Goal: Task Accomplishment & Management: Complete application form

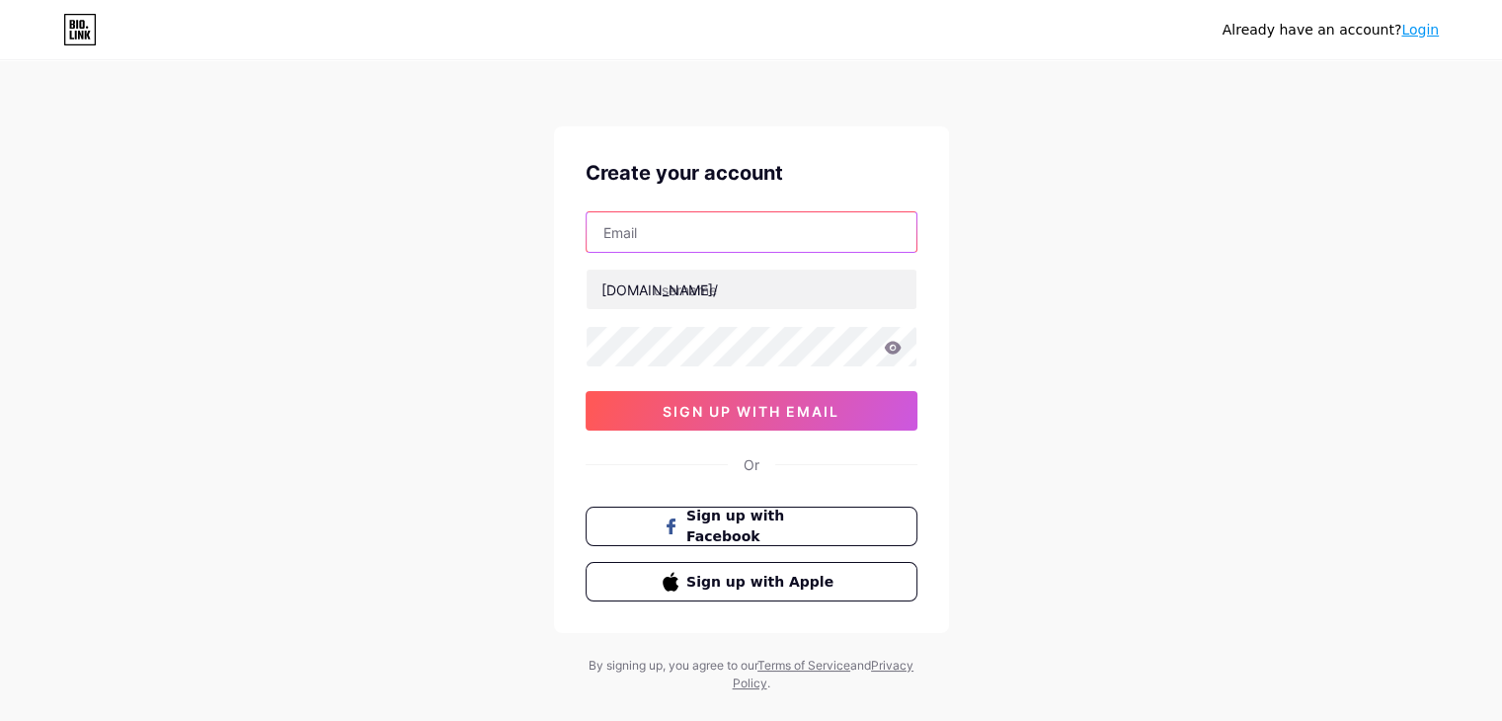
click at [711, 238] on input "text" at bounding box center [752, 232] width 330 height 40
type input "apastroofficial@gmail.com"
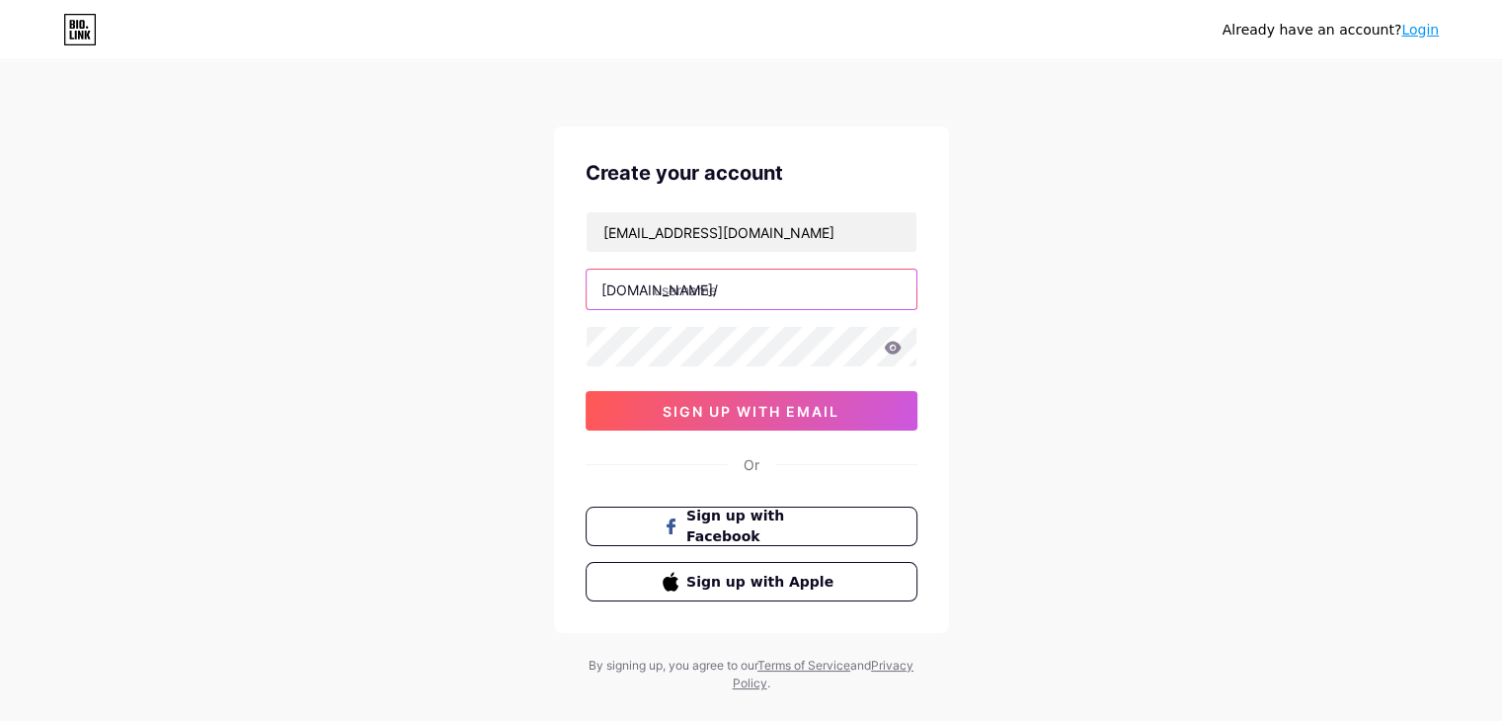
click at [718, 289] on input "text" at bounding box center [752, 290] width 330 height 40
paste input "apastro"
type input "apastro"
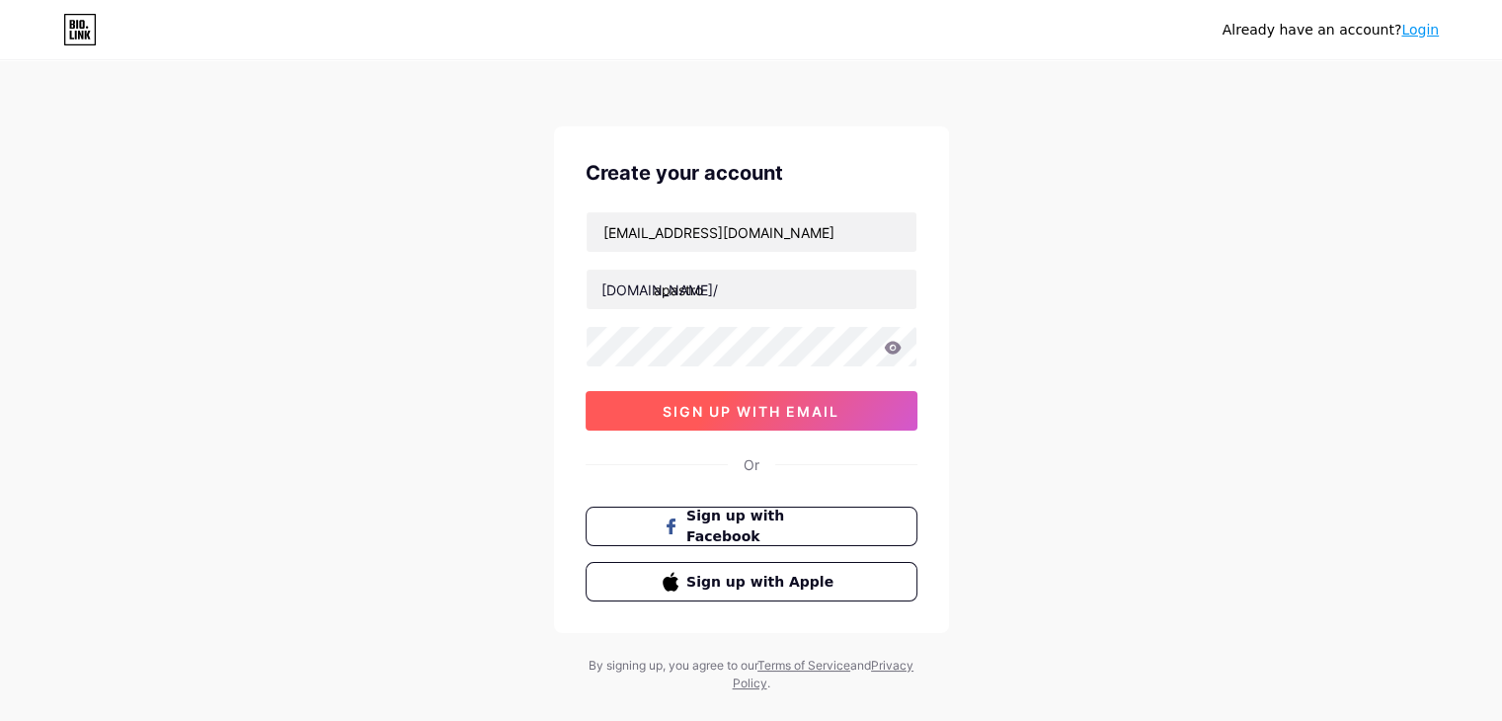
click at [711, 412] on span "sign up with email" at bounding box center [751, 411] width 177 height 17
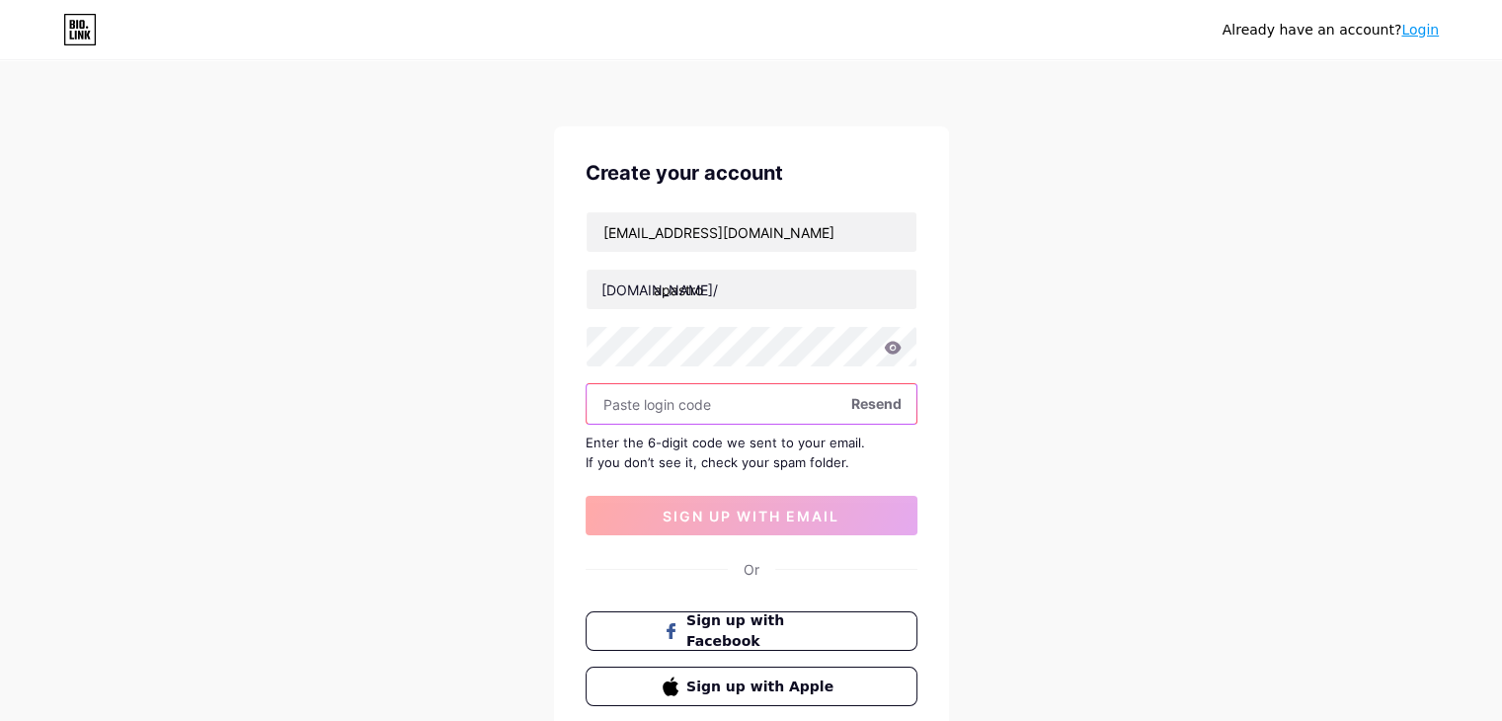
paste input "644171"
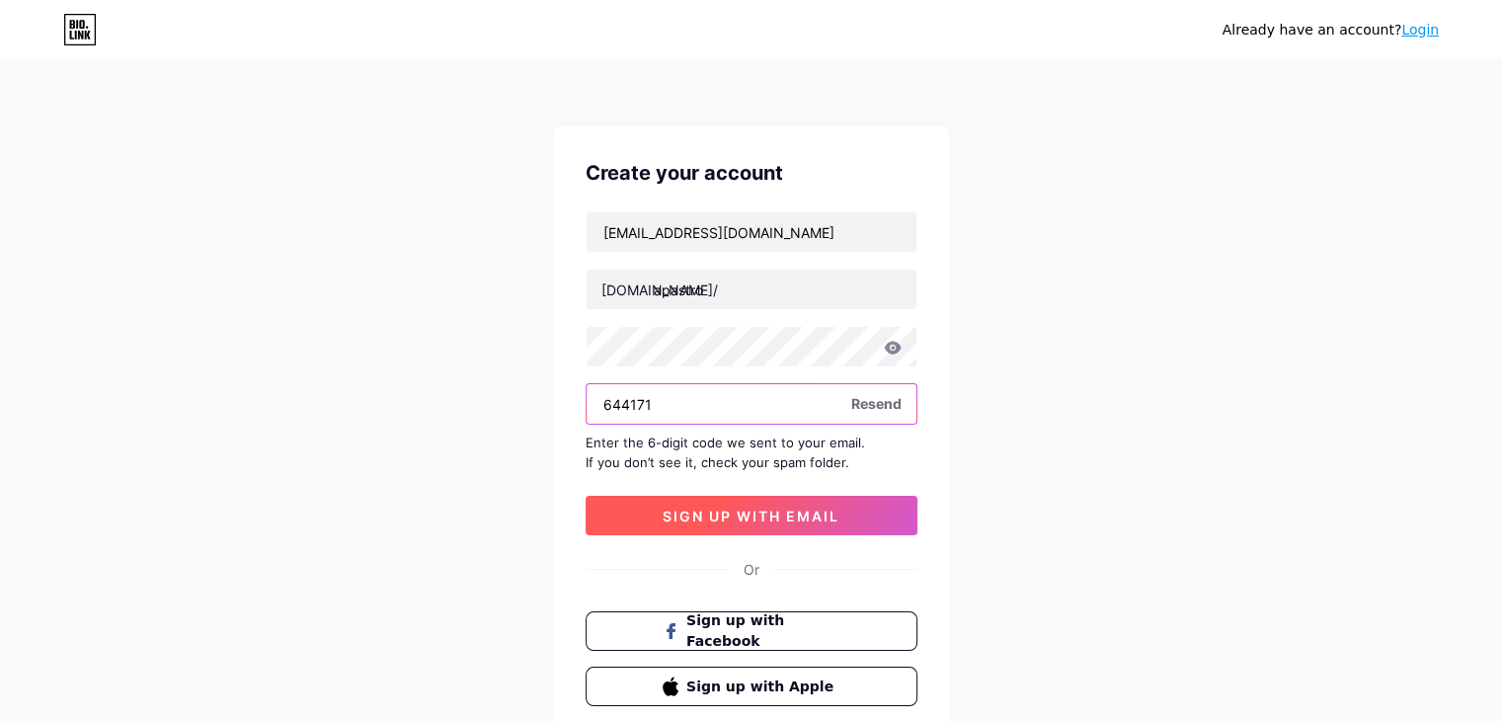
type input "644171"
click at [702, 508] on span "sign up with email" at bounding box center [751, 516] width 177 height 17
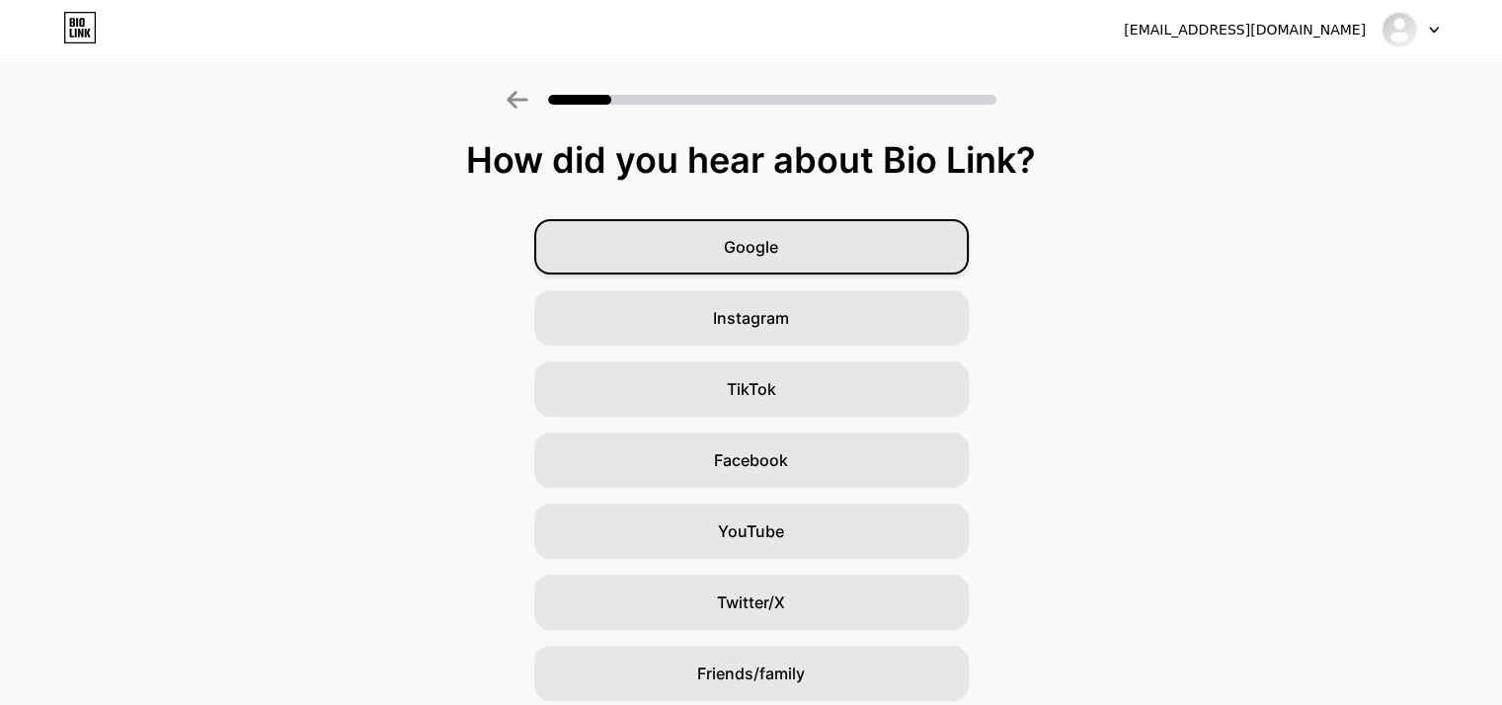
click at [757, 235] on span "Google" at bounding box center [751, 247] width 54 height 24
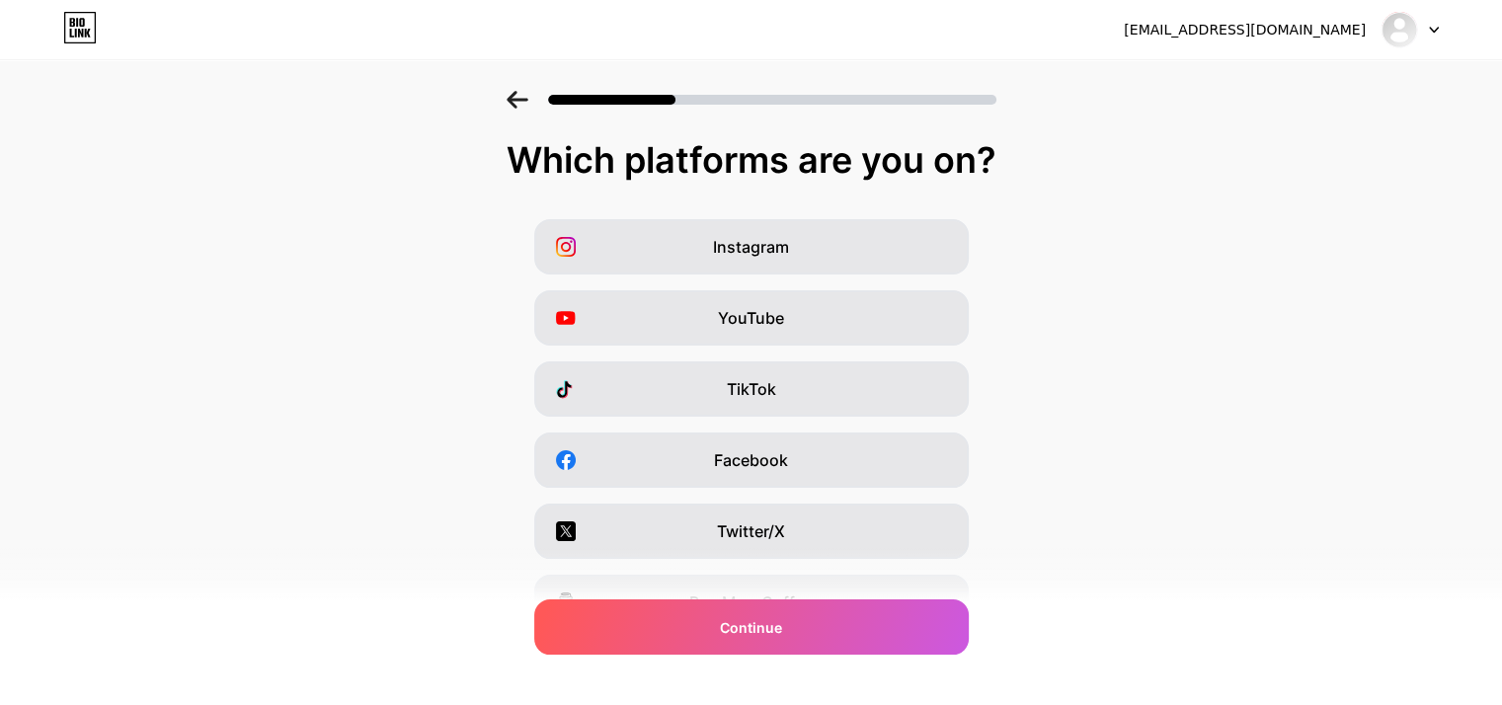
scroll to position [245, 0]
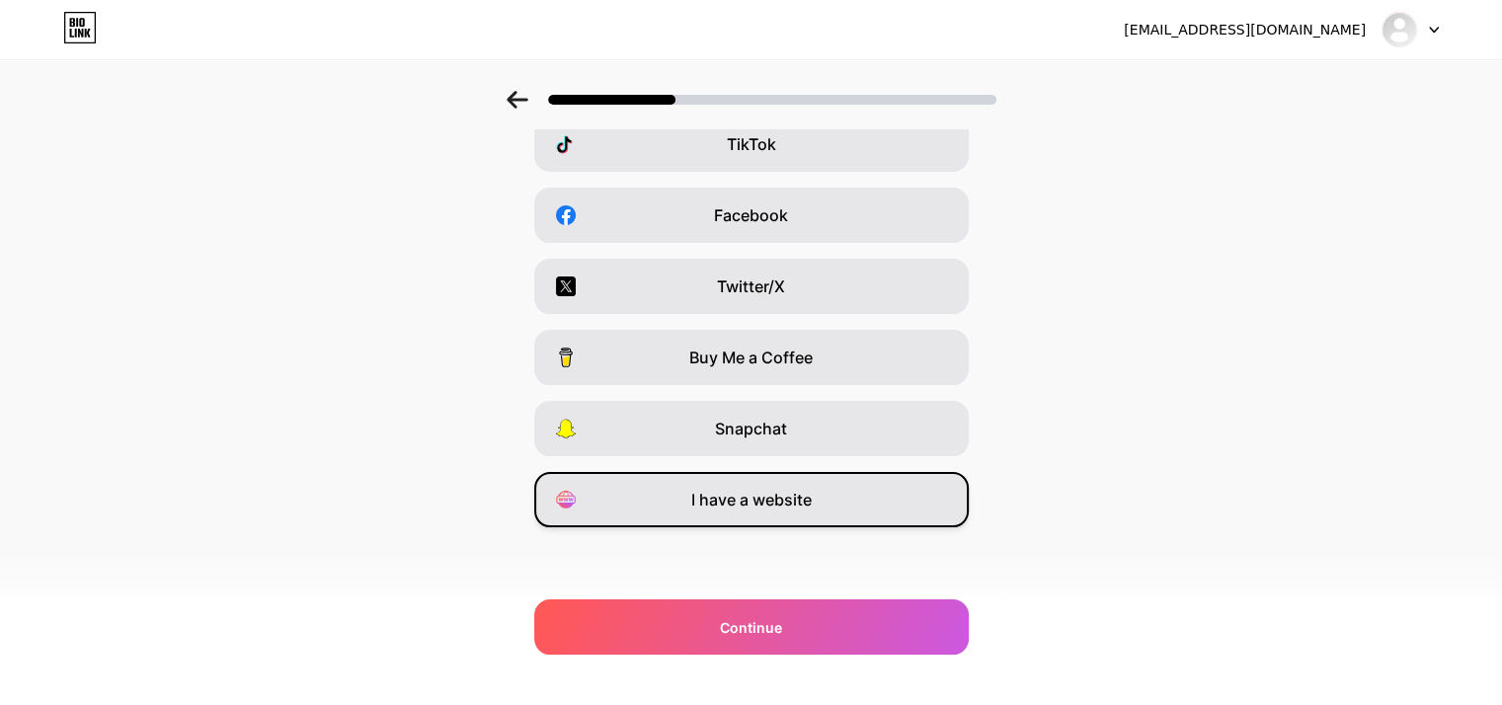
click at [733, 500] on span "I have a website" at bounding box center [751, 500] width 121 height 24
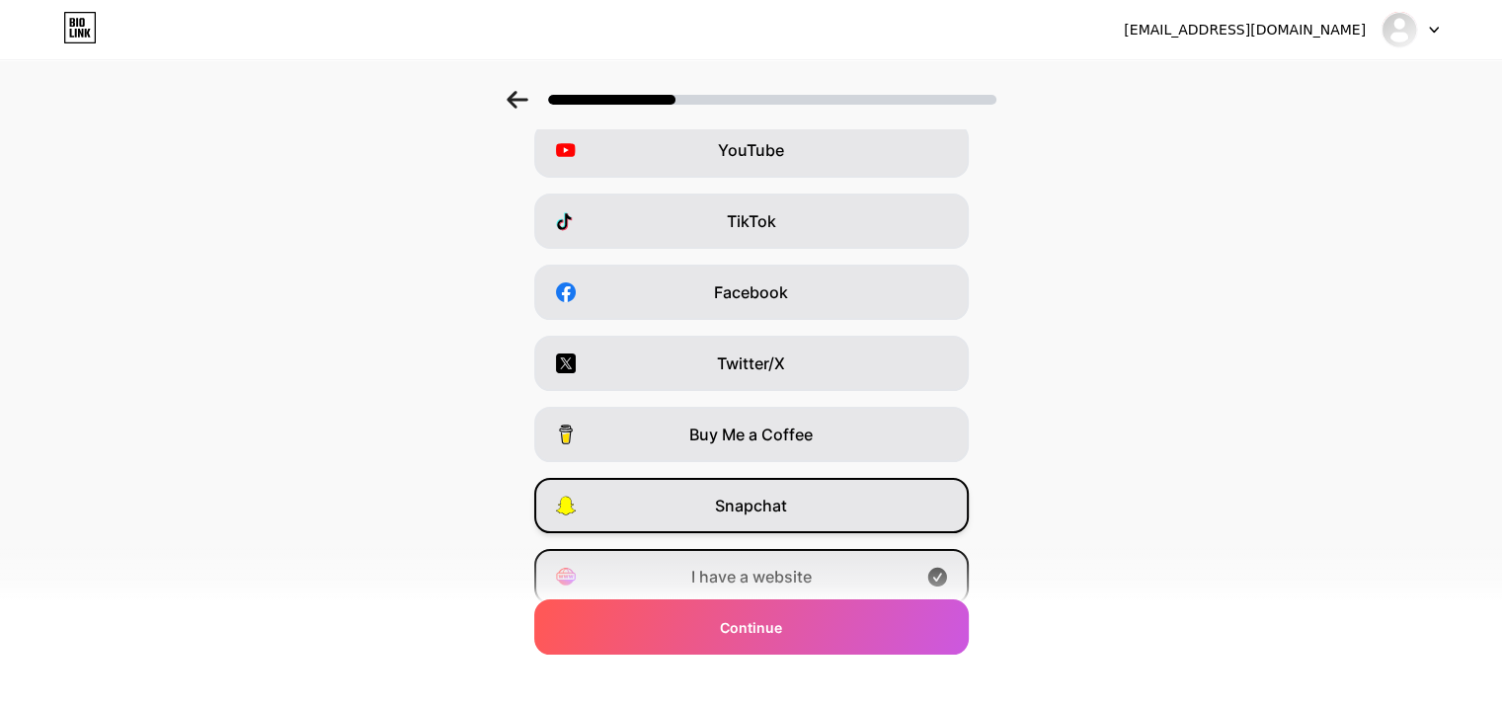
scroll to position [47, 0]
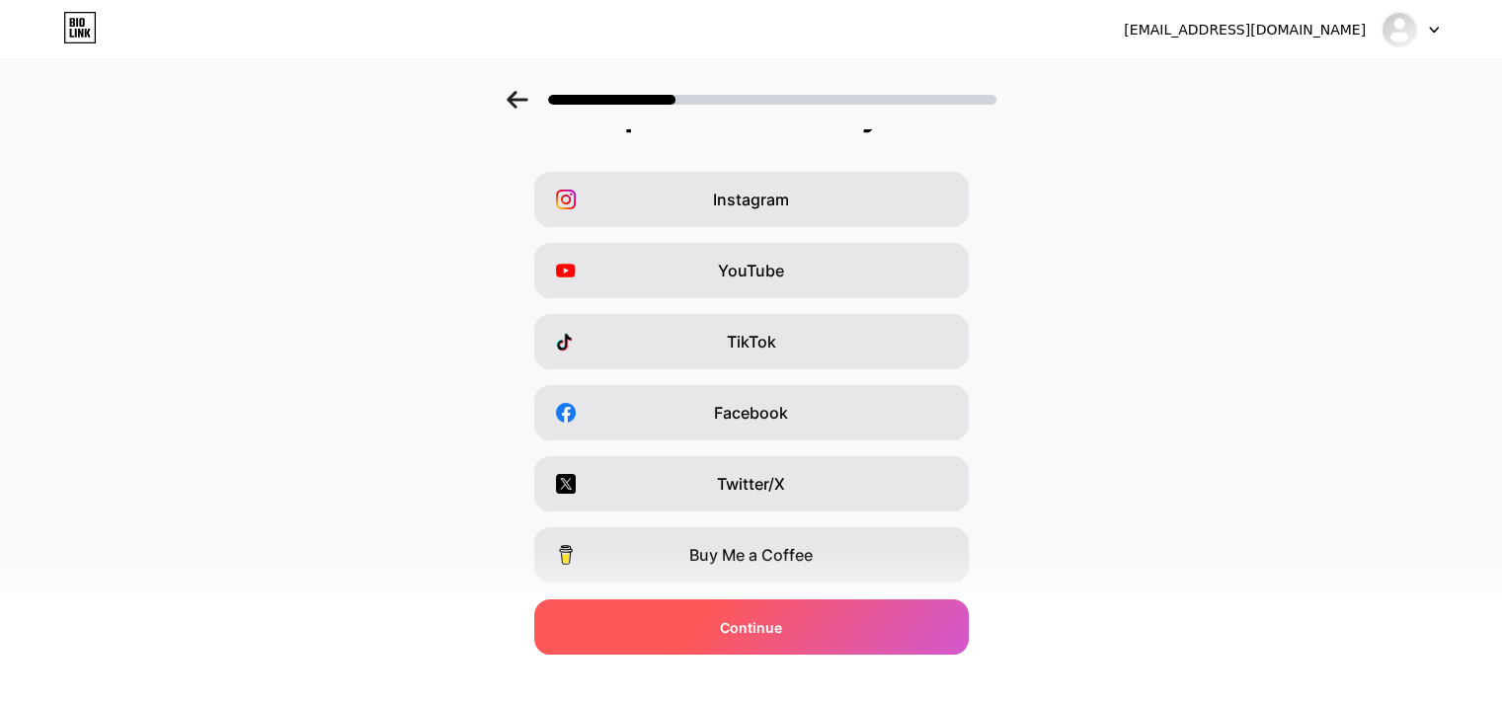
click at [782, 630] on span "Continue" at bounding box center [751, 627] width 62 height 21
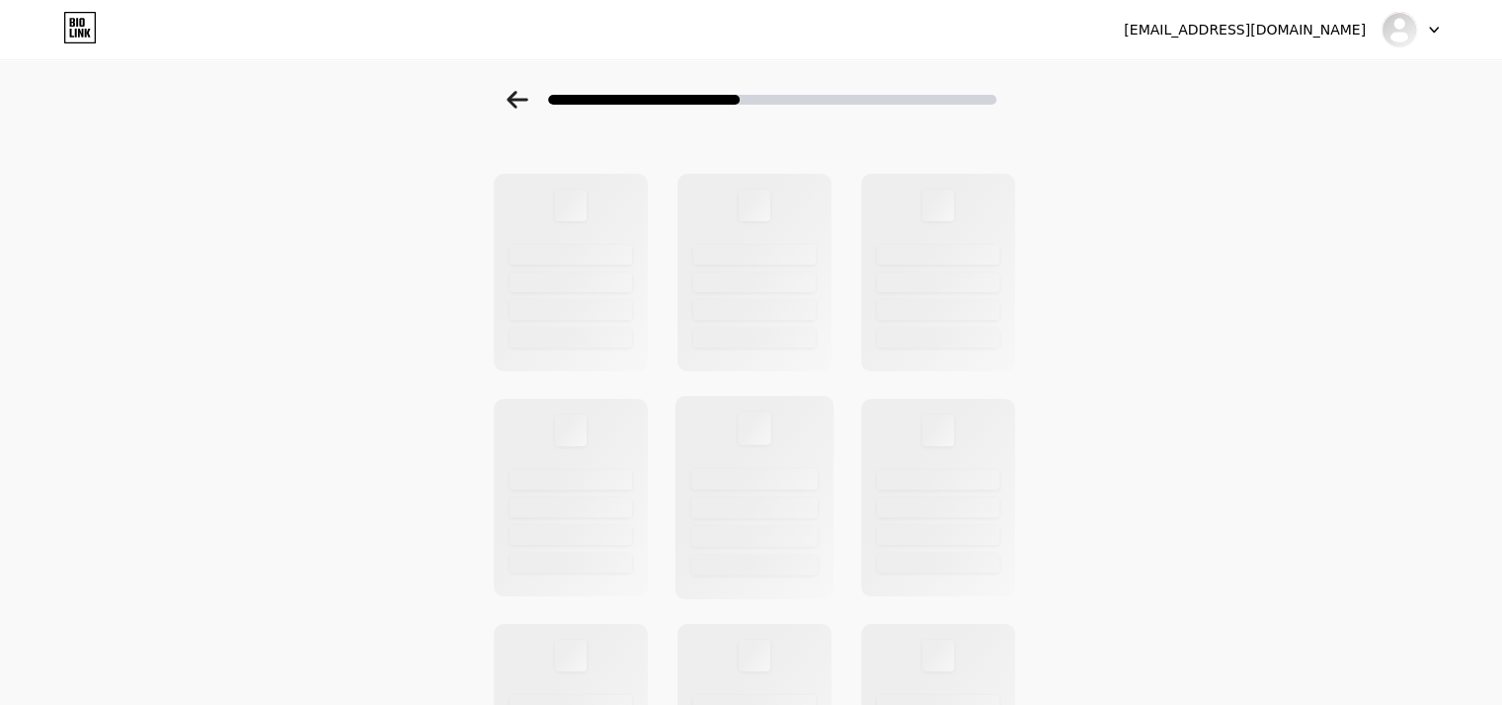
scroll to position [0, 0]
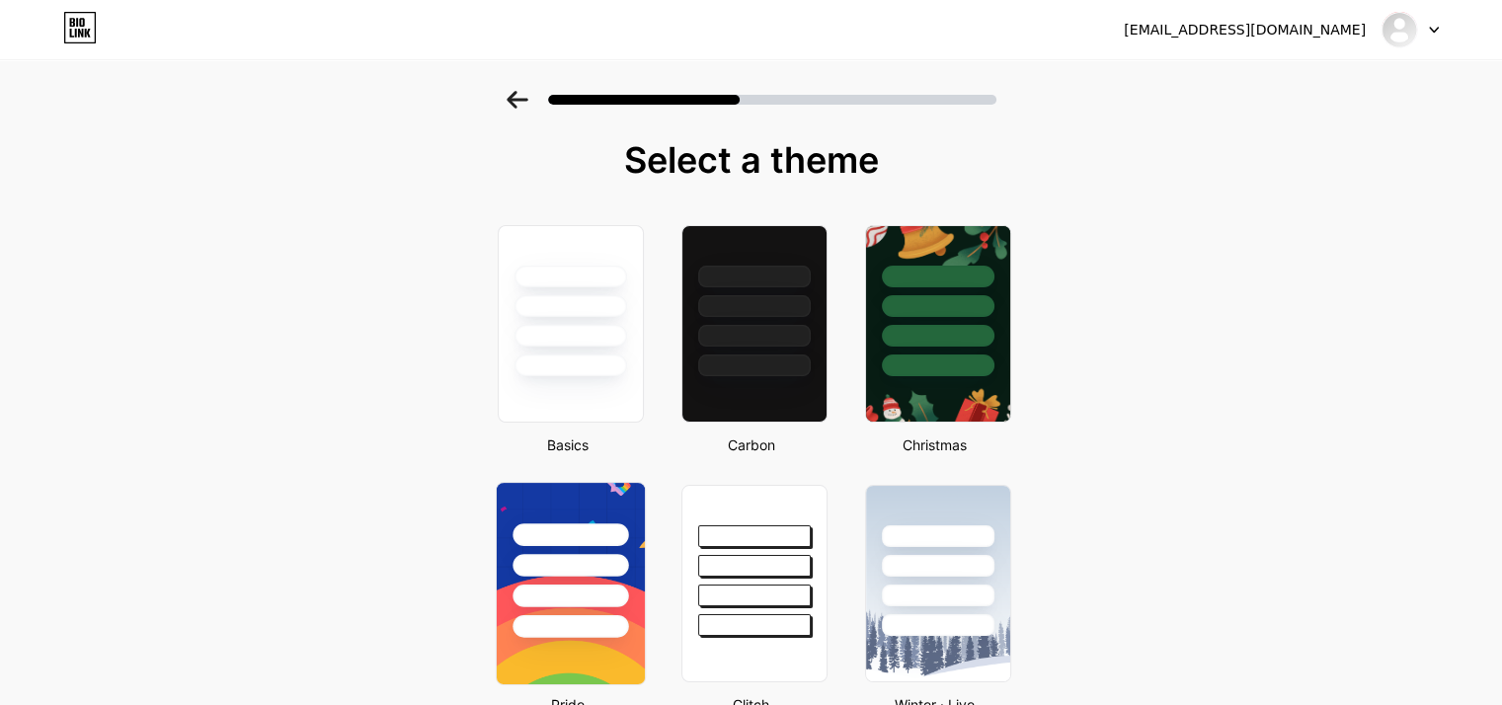
click at [614, 543] on div at bounding box center [571, 535] width 116 height 23
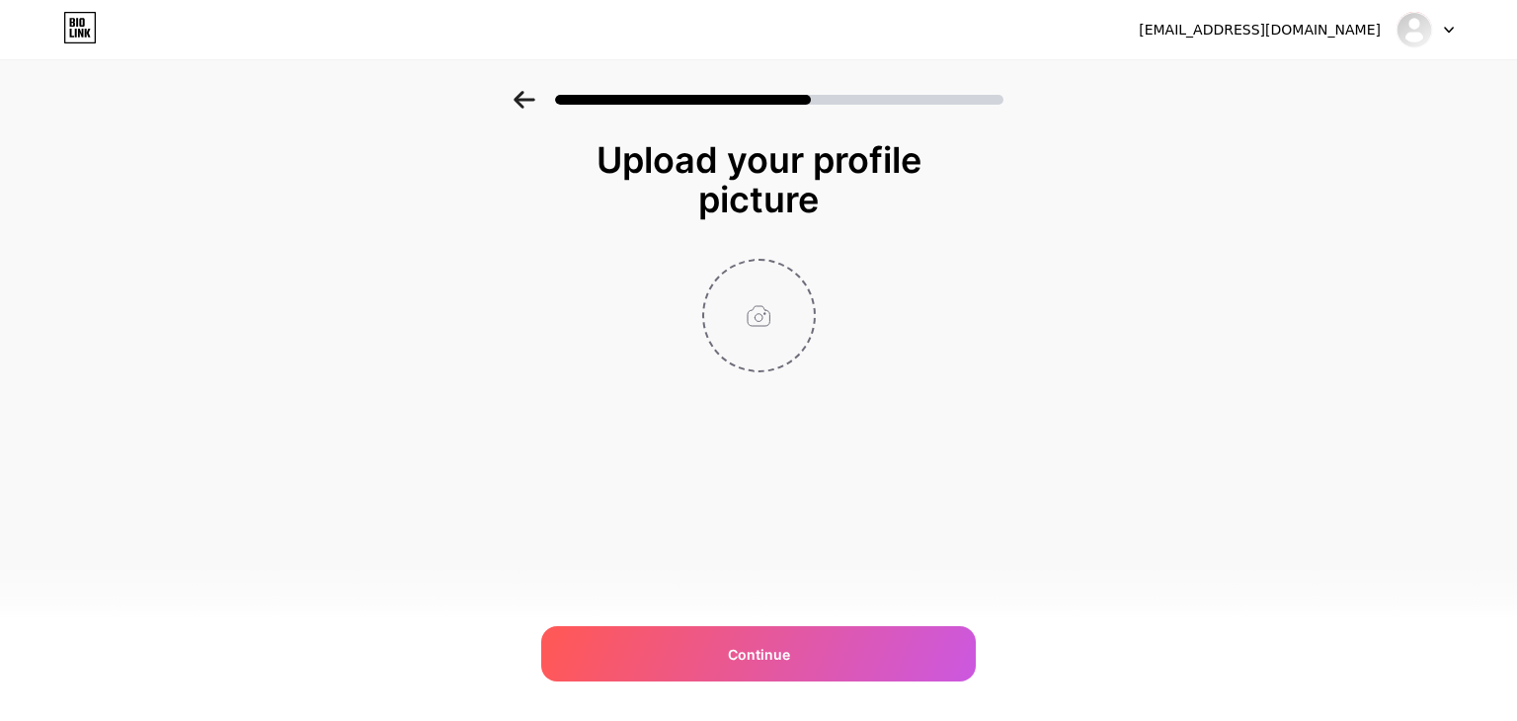
click at [760, 337] on input "file" at bounding box center [759, 316] width 110 height 110
type input "C:\fakepath\aditya pareek bhaiya ji astrologer.jpg"
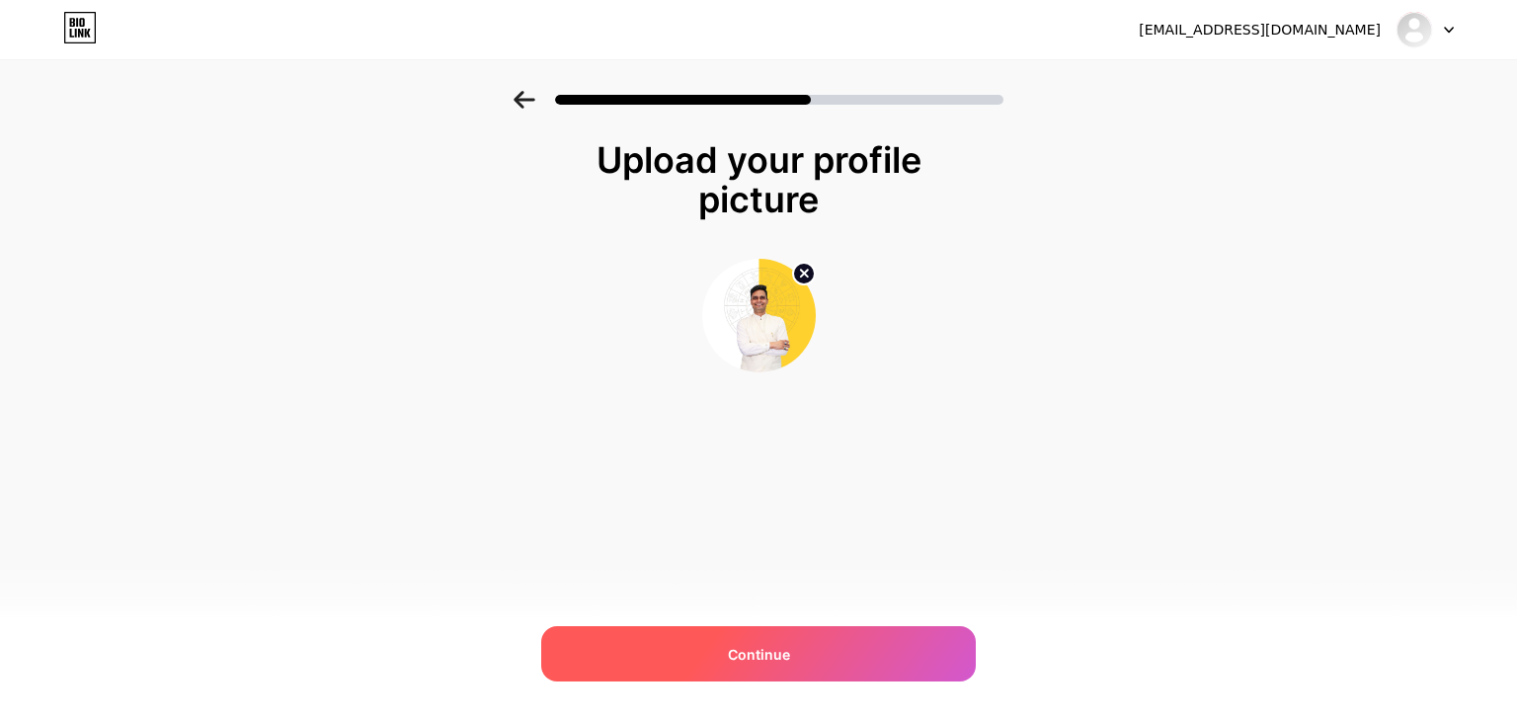
click at [737, 633] on div "Continue" at bounding box center [758, 653] width 435 height 55
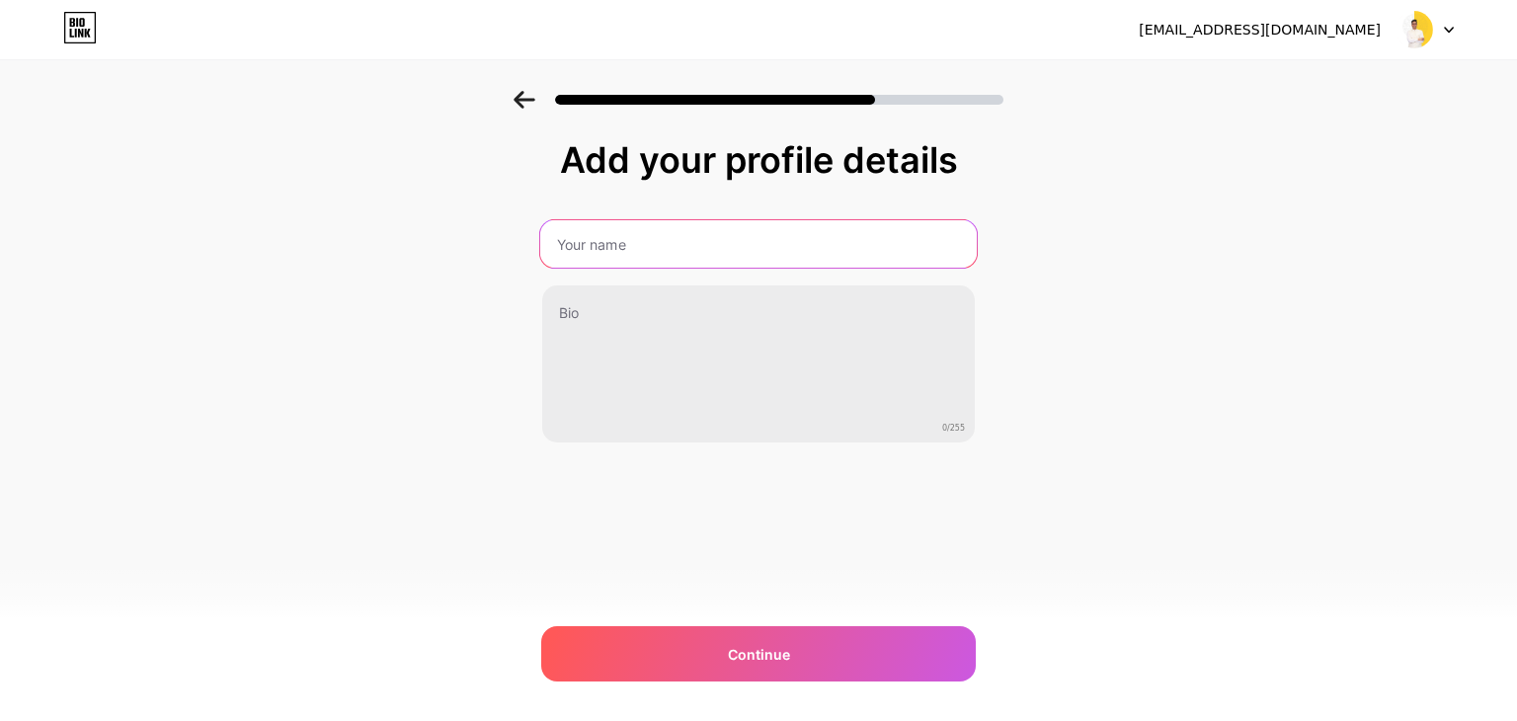
click at [818, 252] on input "text" at bounding box center [758, 243] width 437 height 47
type input "Ap Astro"
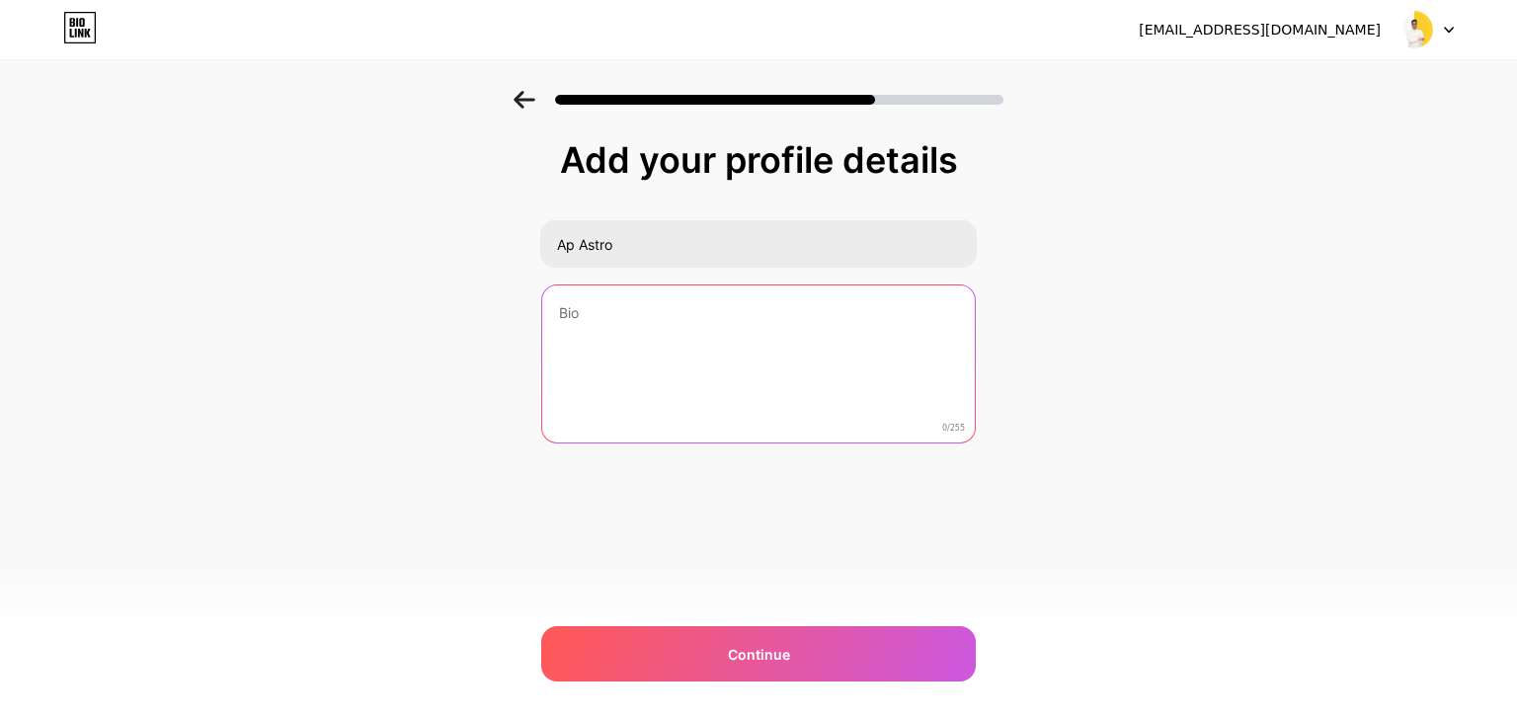
click at [703, 321] on textarea at bounding box center [758, 364] width 433 height 159
paste textarea "Astrology readings, zodiac compatibility, kundali matching, daily horoscopes, a…"
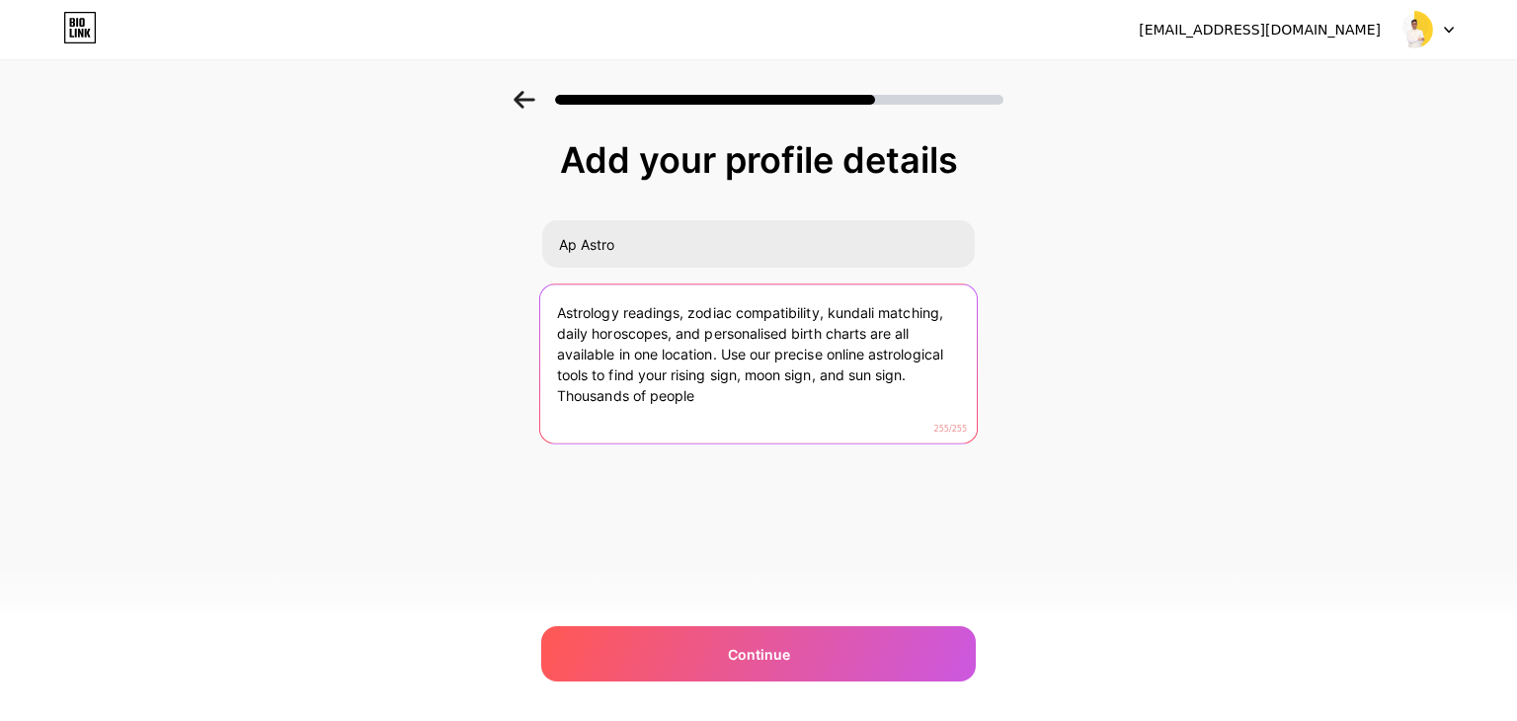
click at [643, 378] on textarea "Astrology readings, zodiac compatibility, kundali matching, daily horoscopes, a…" at bounding box center [758, 364] width 437 height 161
paste textarea "Discover AP Astro by Aditya Pareek – one of the best astrologers in India. Get …"
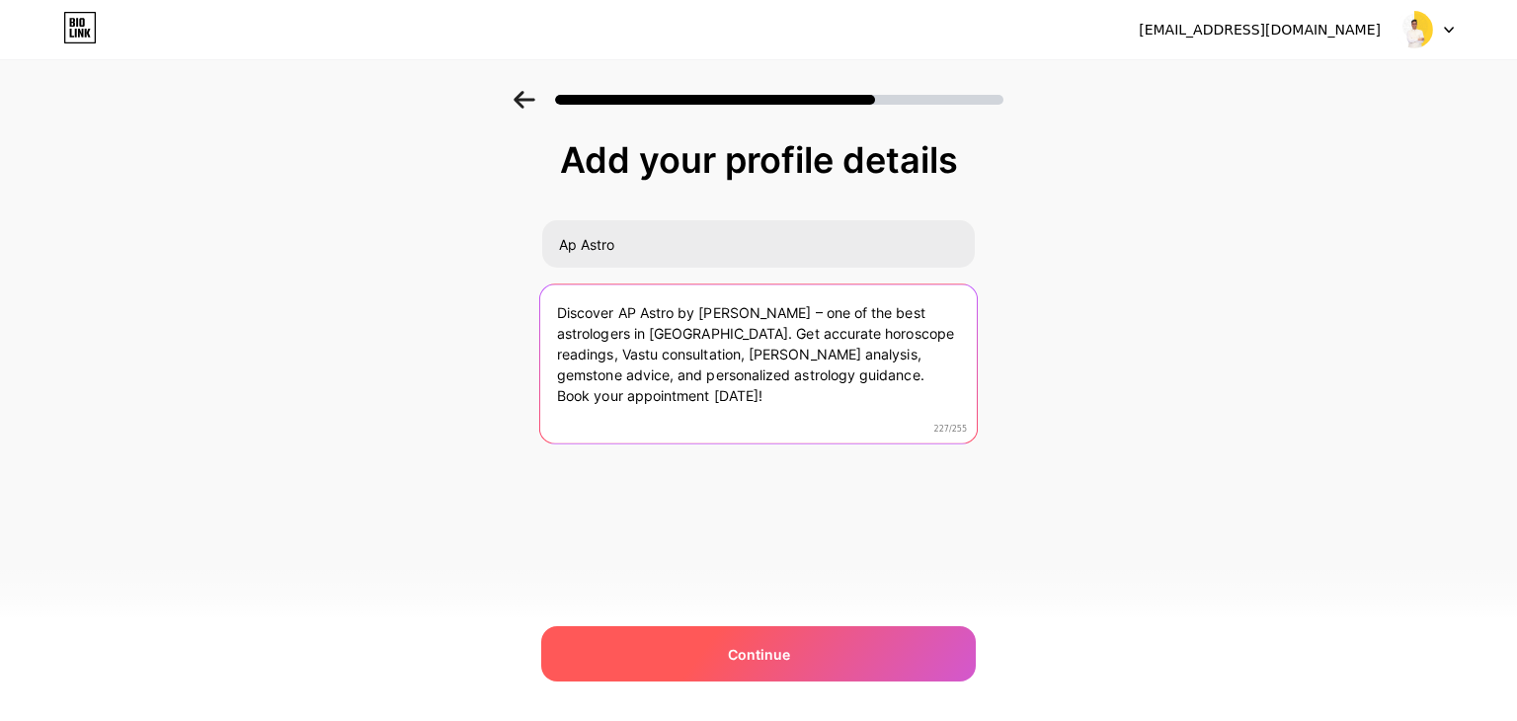
type textarea "Discover AP Astro by Aditya Pareek – one of the best astrologers in India. Get …"
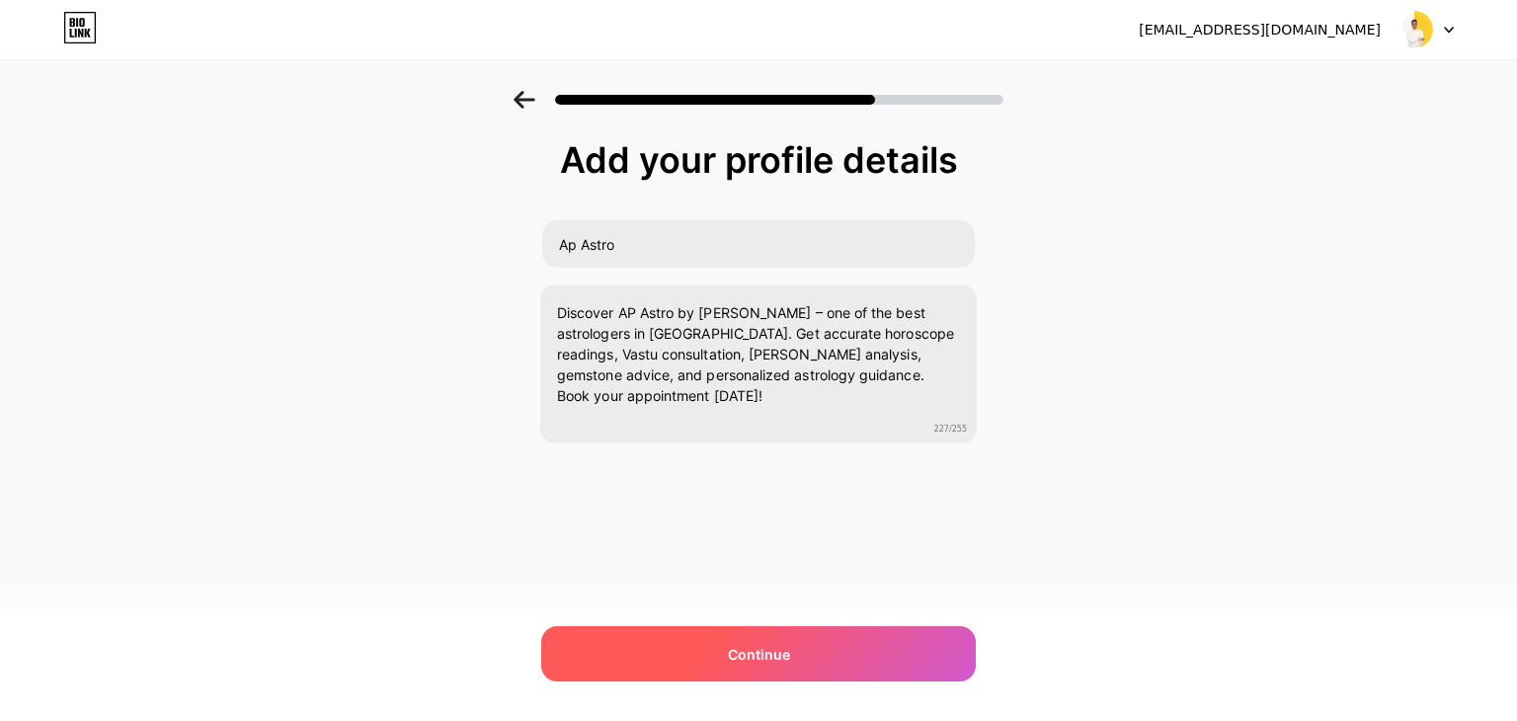
click at [773, 652] on span "Continue" at bounding box center [759, 654] width 62 height 21
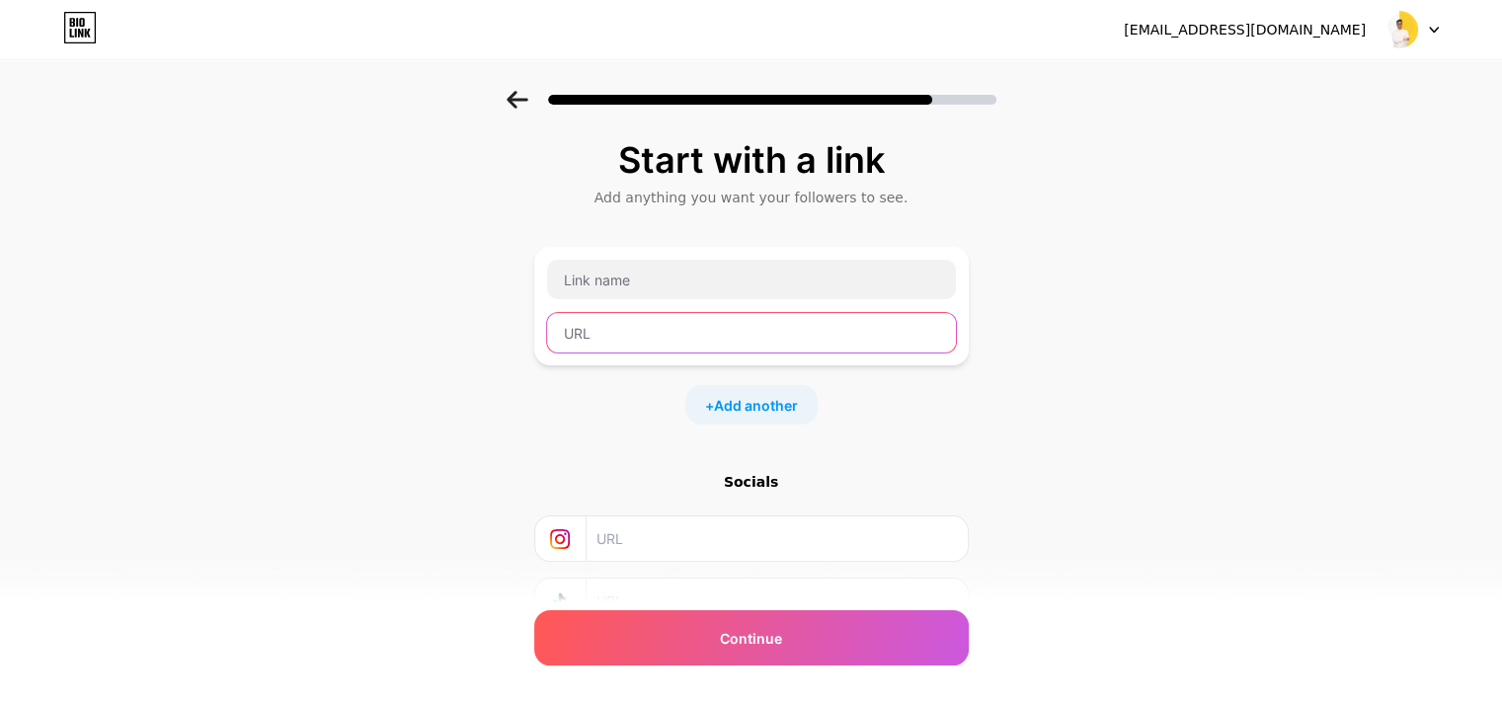
click at [691, 320] on input "text" at bounding box center [751, 333] width 409 height 40
paste input "https://apastro.com/"
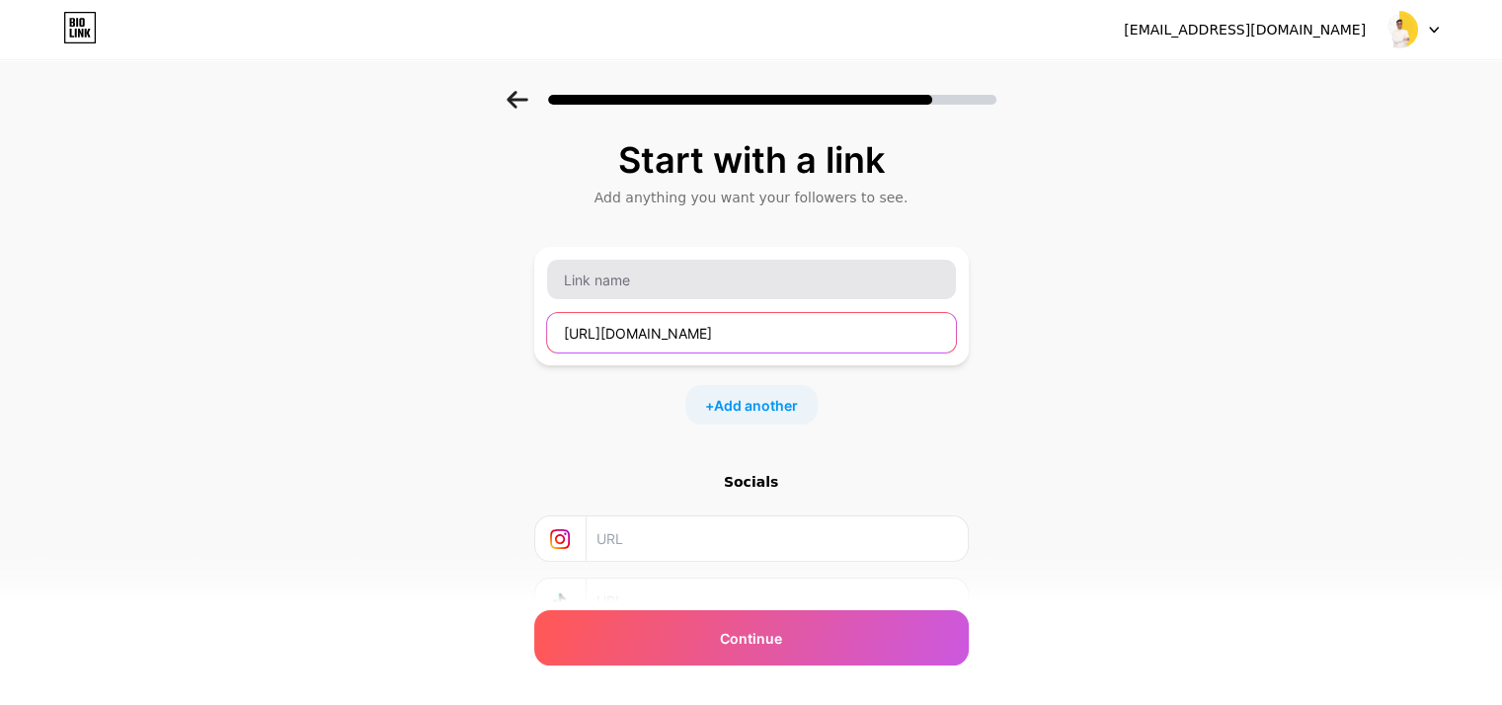
type input "https://apastro.com/"
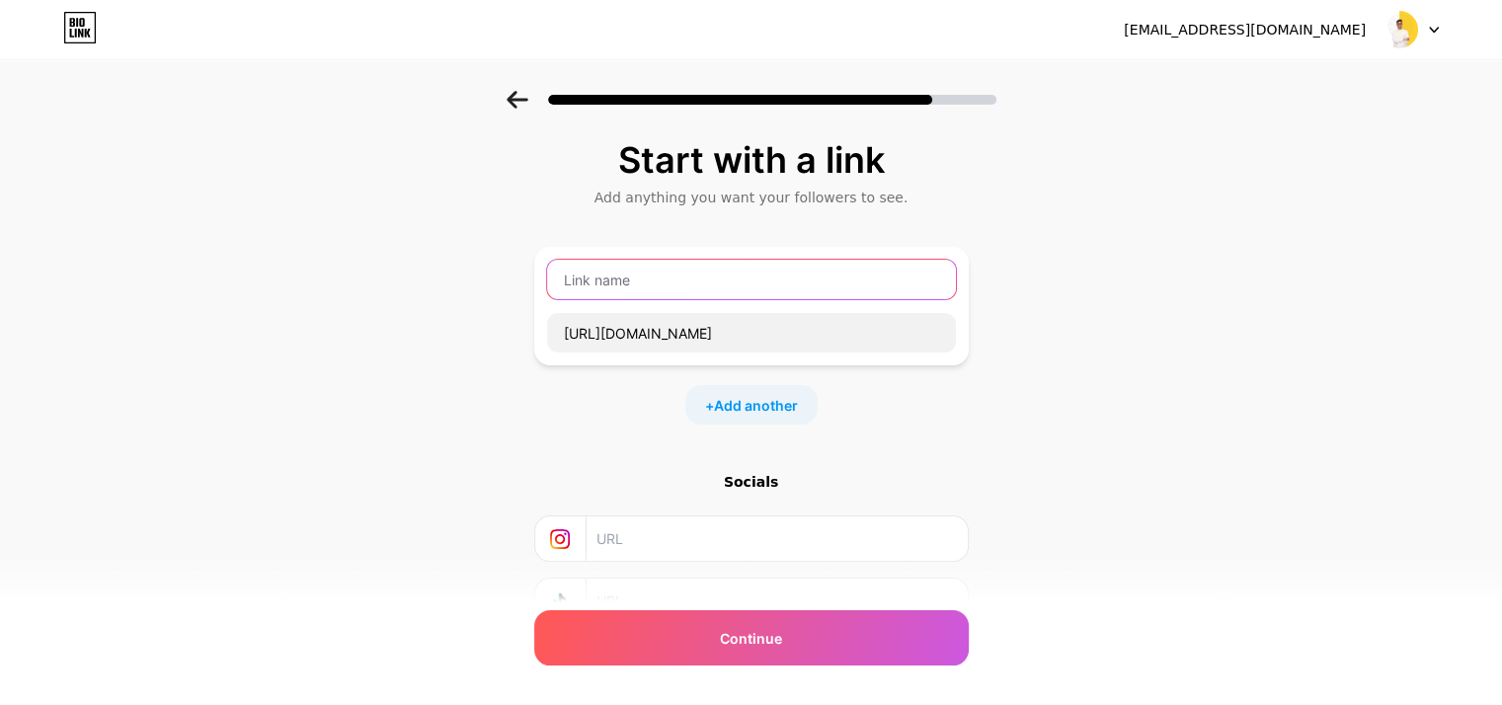
click at [621, 284] on input "text" at bounding box center [751, 280] width 409 height 40
type input "Astrologer near me"
click at [729, 410] on span "Add another" at bounding box center [756, 405] width 84 height 21
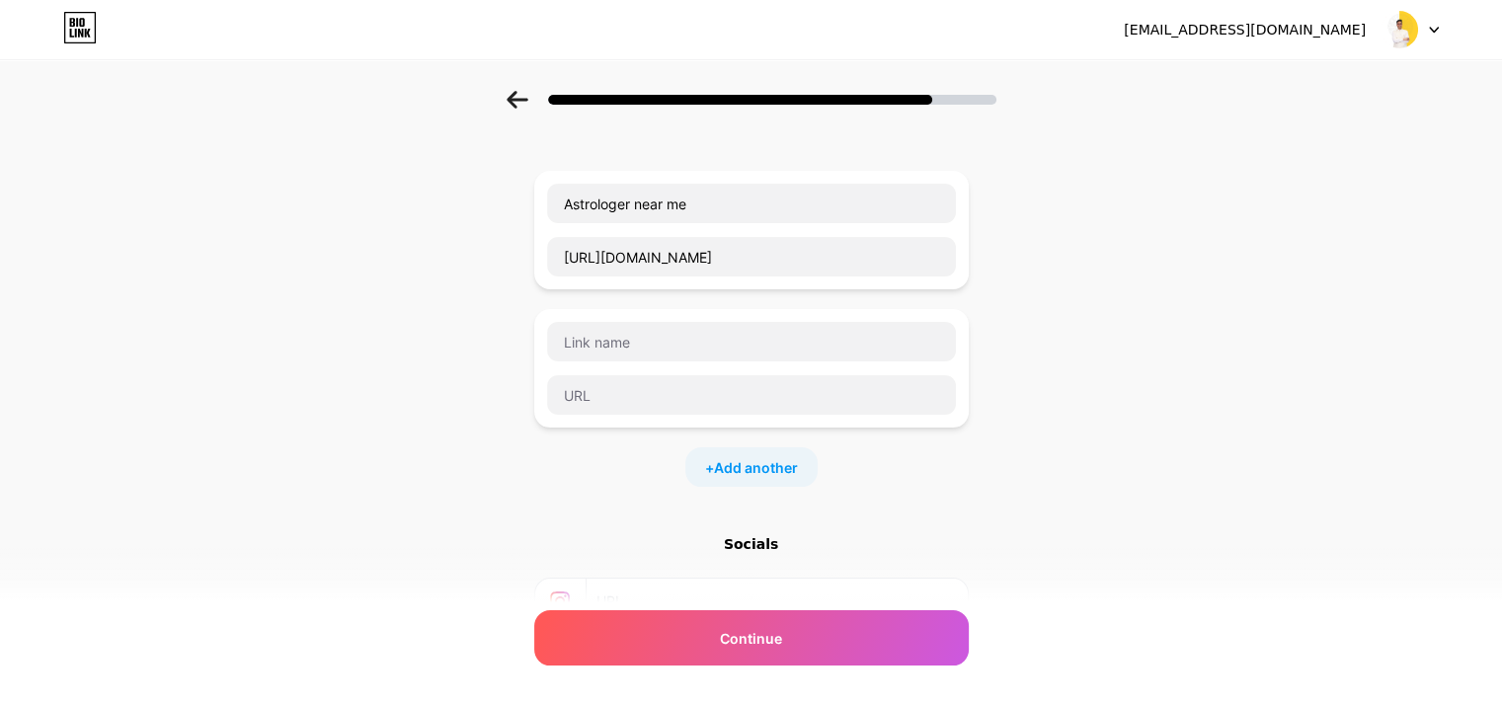
scroll to position [198, 0]
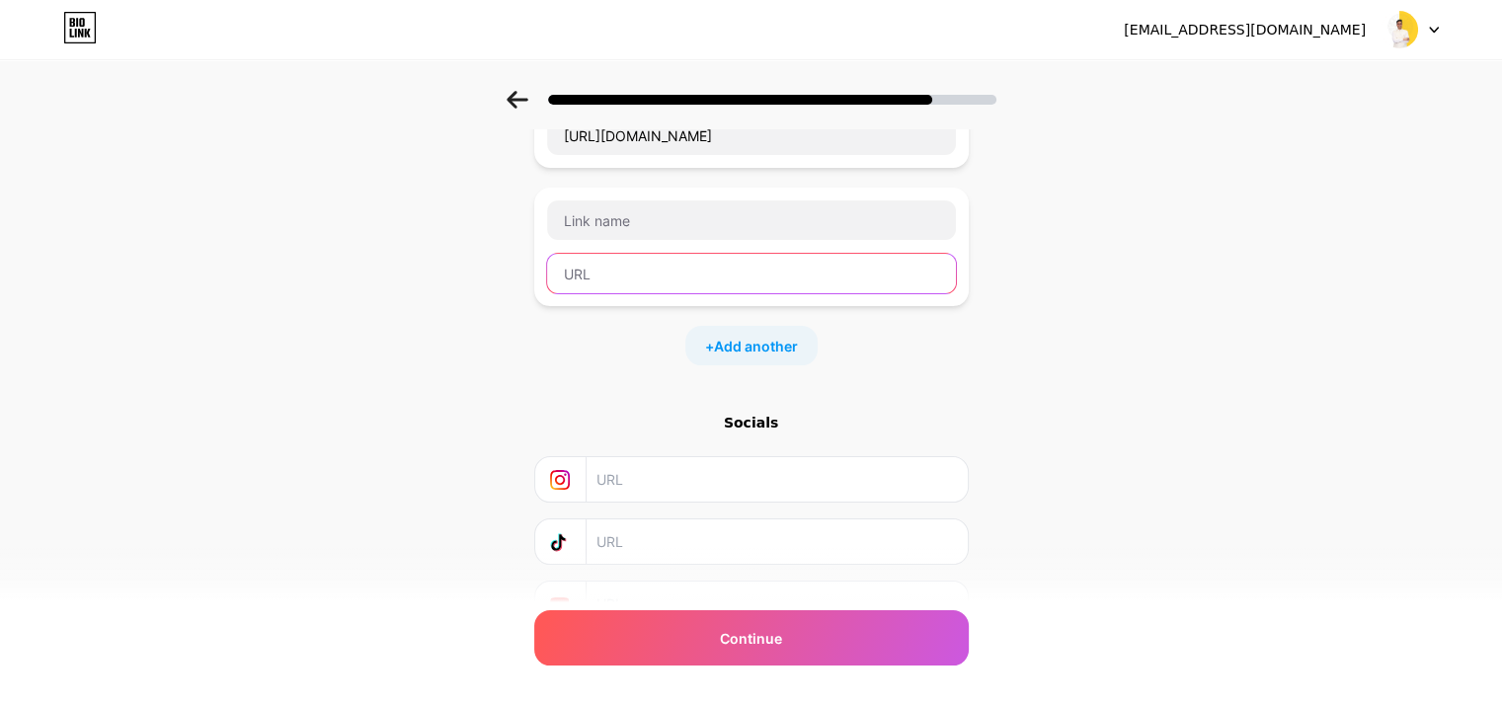
click at [631, 289] on input "text" at bounding box center [751, 274] width 409 height 40
paste input "https://apastro.com/horoscope"
type input "https://apastro.com/horoscope"
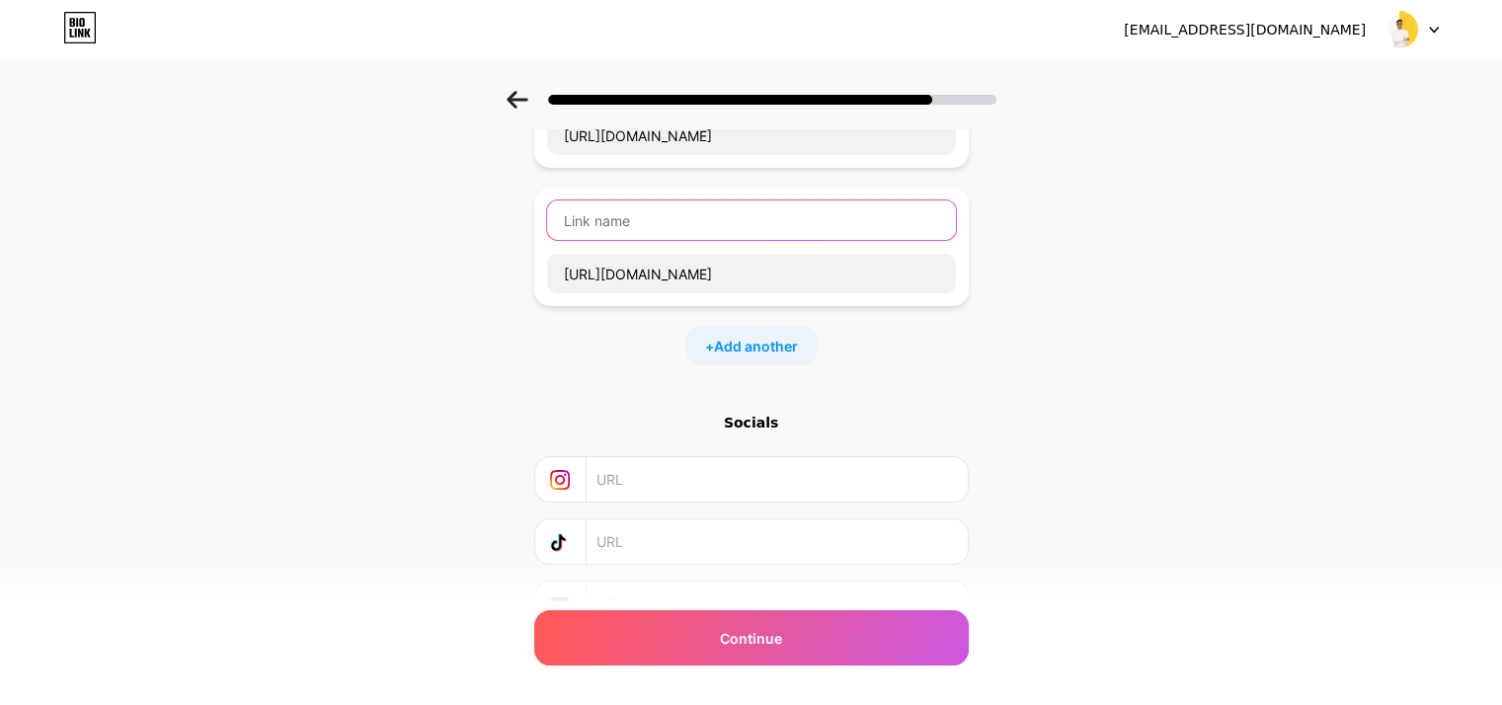
click at [660, 223] on input "text" at bounding box center [751, 221] width 409 height 40
type input "Today horoscope"
click at [755, 336] on span "Add another" at bounding box center [756, 346] width 84 height 21
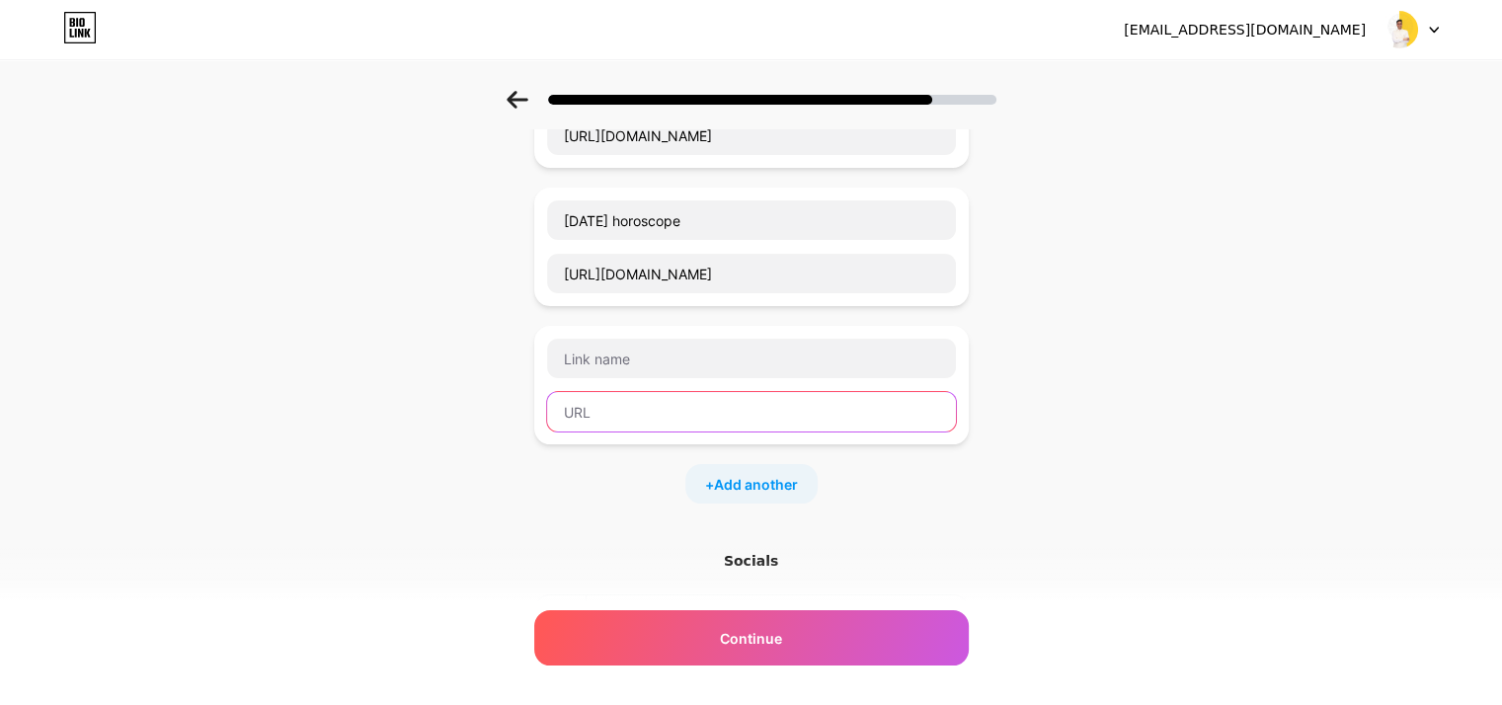
click at [622, 420] on input "text" at bounding box center [751, 412] width 409 height 40
paste input "https://apastro.com/chat/"
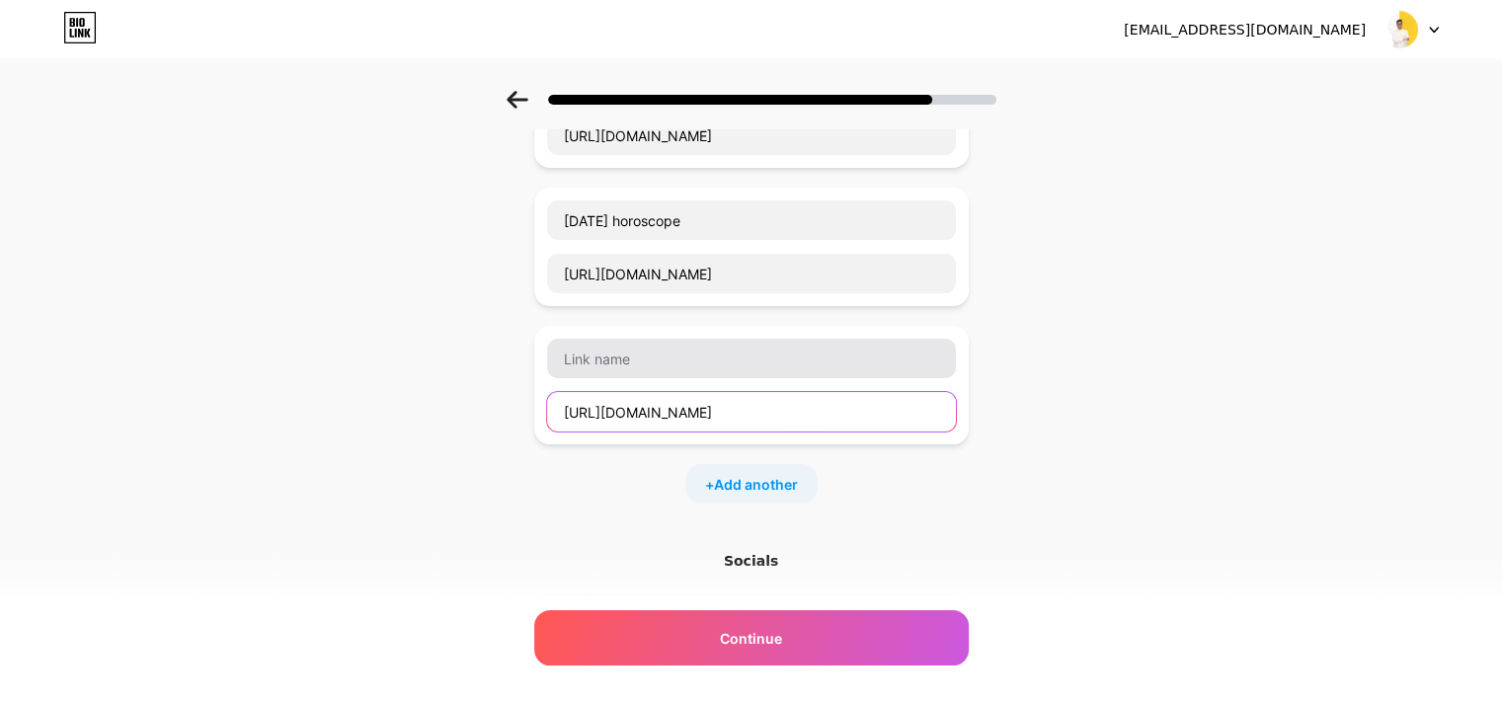
type input "https://apastro.com/chat/"
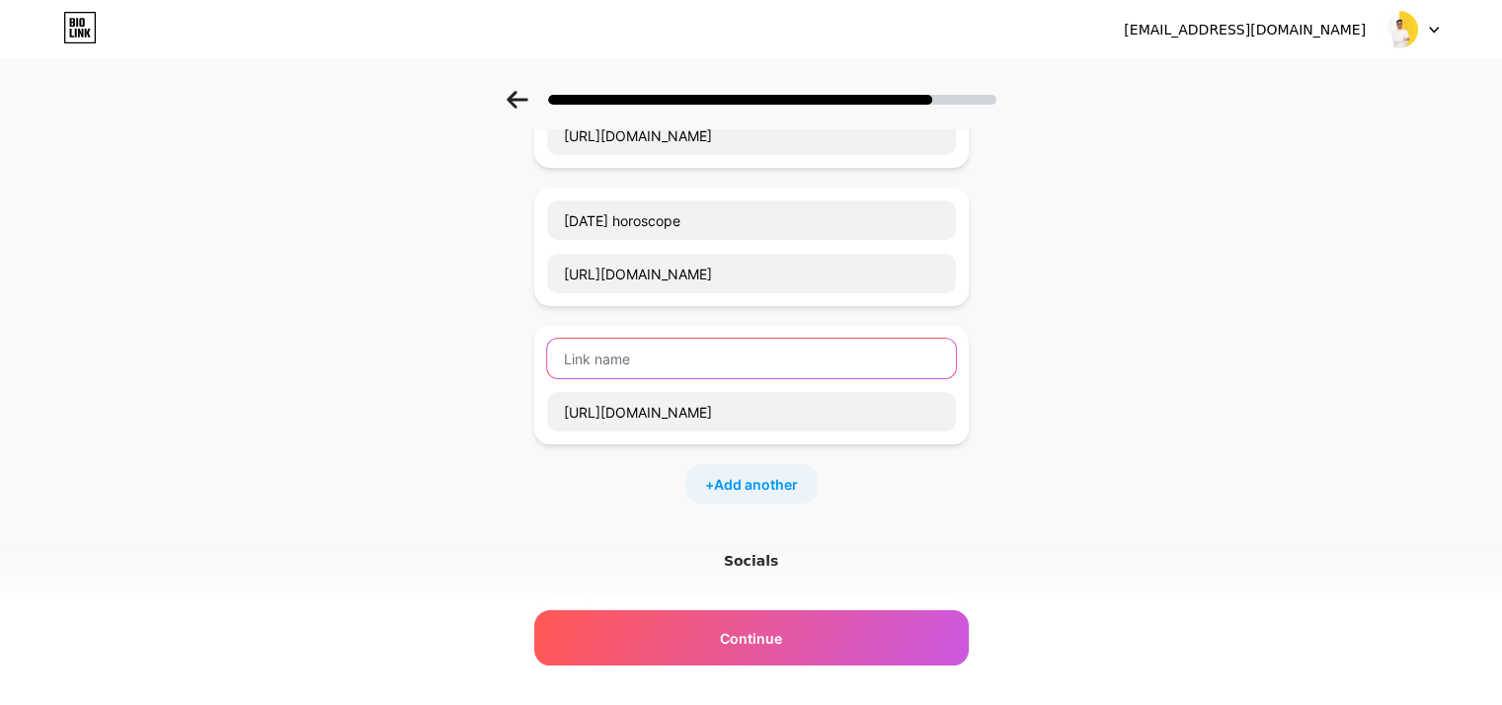
click at [668, 362] on input "text" at bounding box center [751, 359] width 409 height 40
type input "Free chat with astrologer"
click at [735, 474] on span "Add another" at bounding box center [756, 484] width 84 height 21
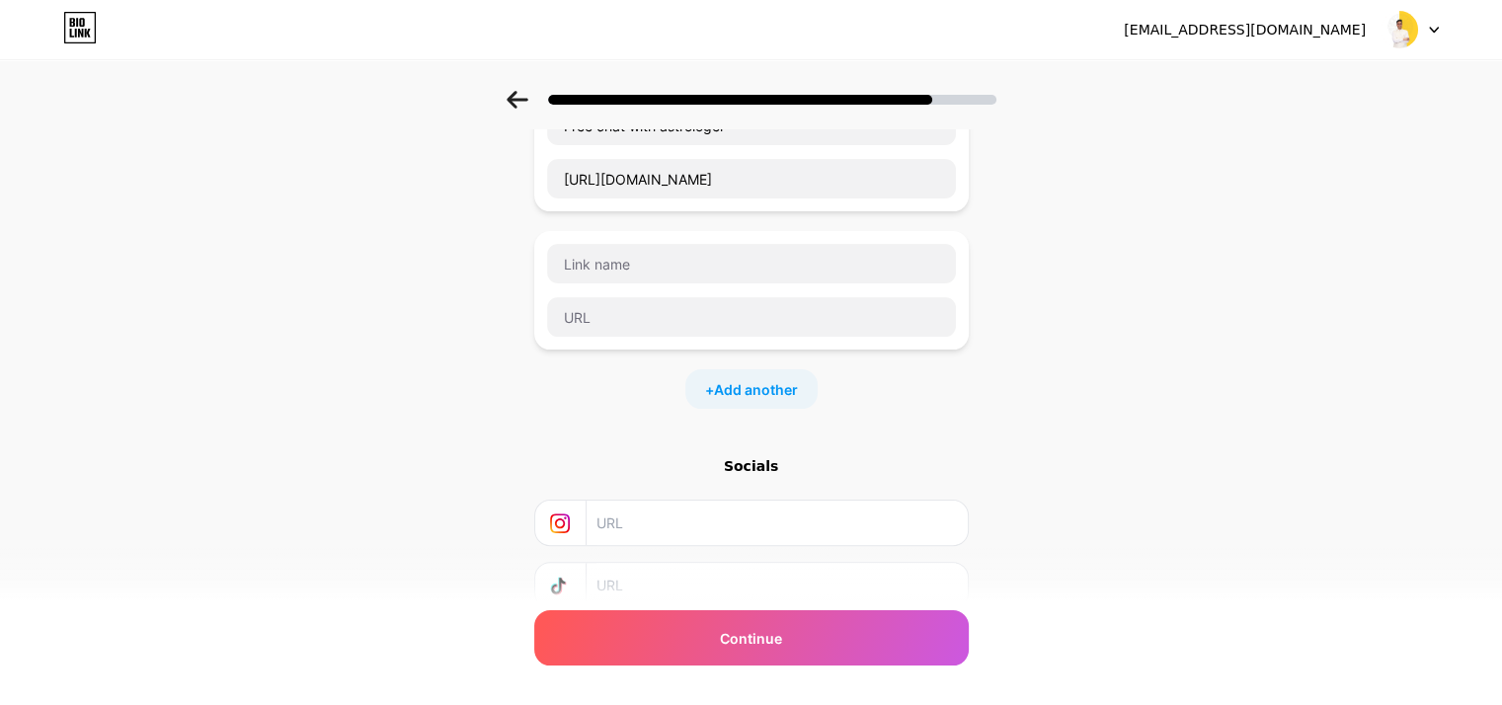
scroll to position [494, 0]
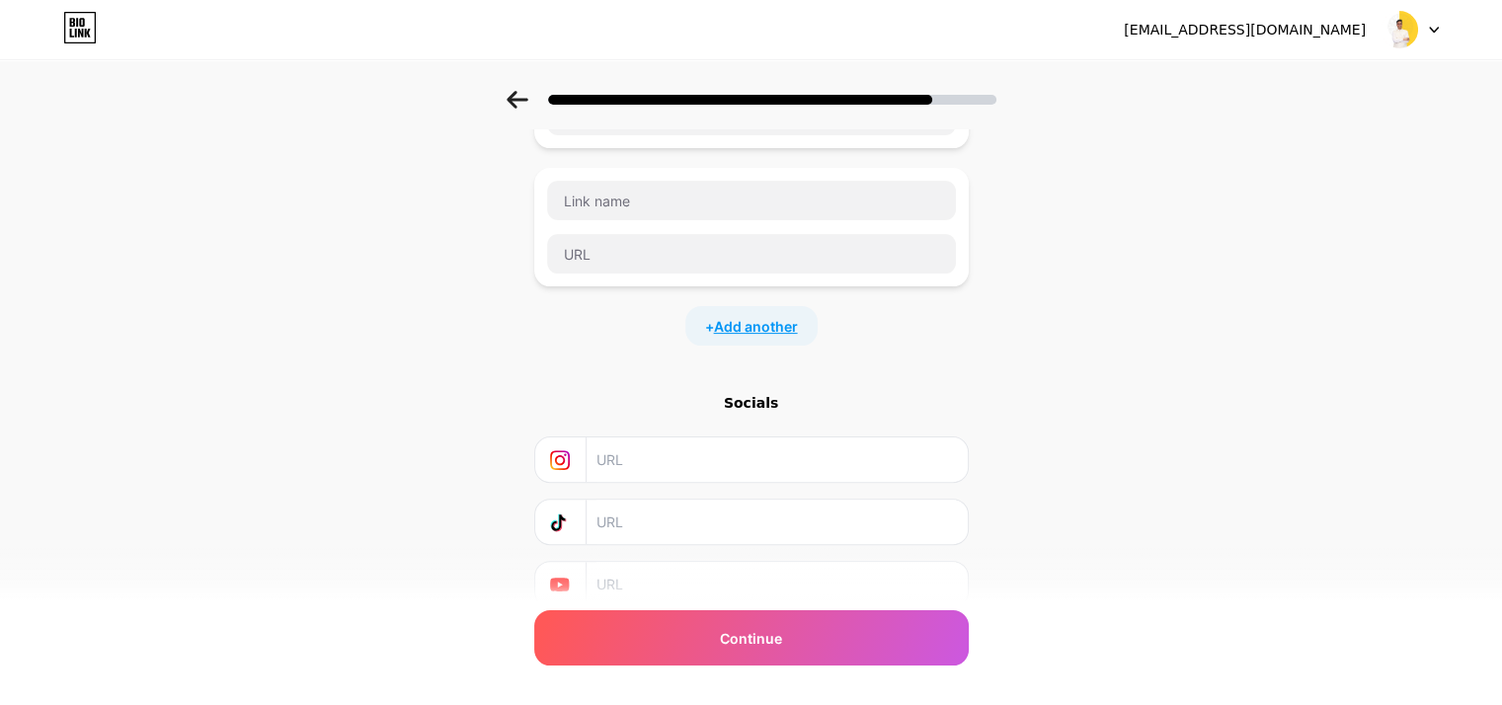
click at [751, 322] on span "Add another" at bounding box center [756, 326] width 84 height 21
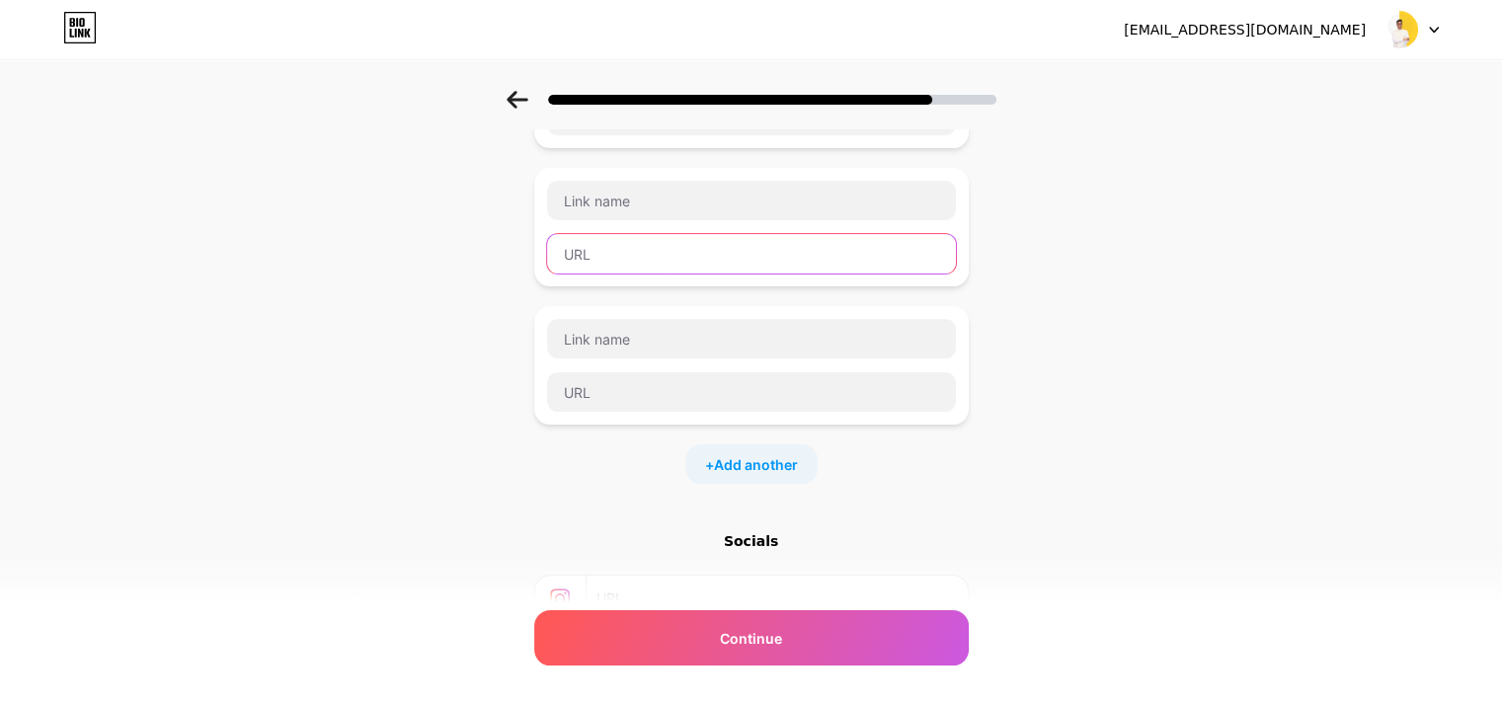
click at [661, 238] on input "text" at bounding box center [751, 254] width 409 height 40
paste input "https://apastro.com/video/"
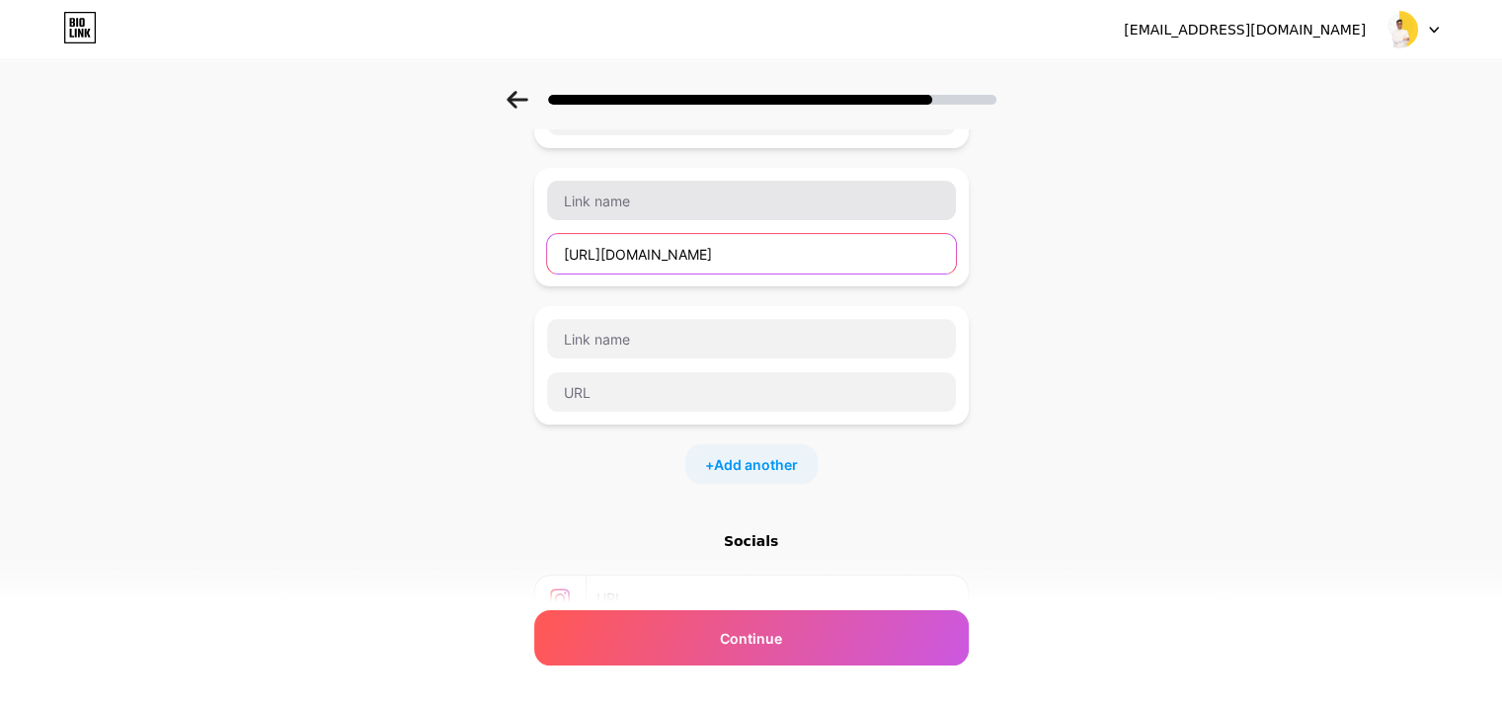
type input "https://apastro.com/video/"
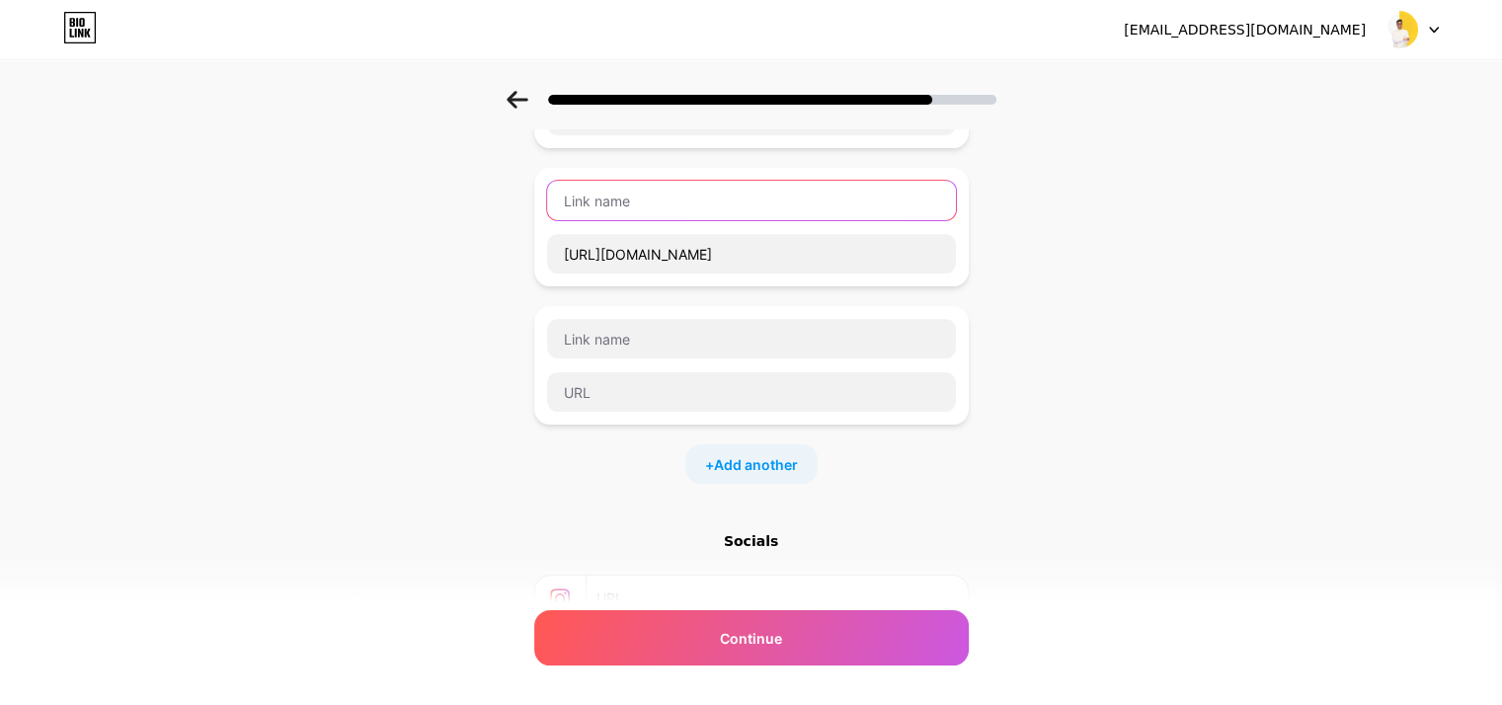
click at [652, 204] on input "text" at bounding box center [751, 201] width 409 height 40
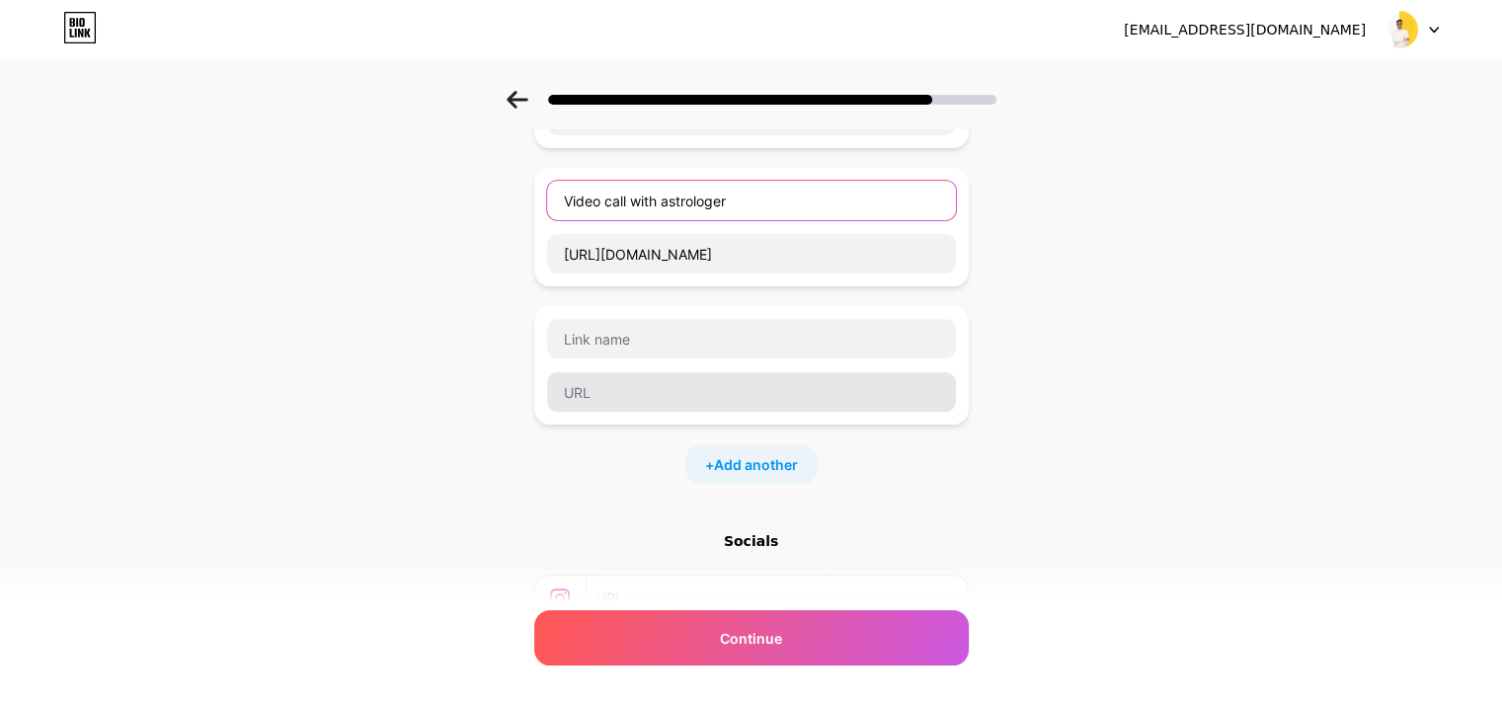
type input "Video call with astrologer"
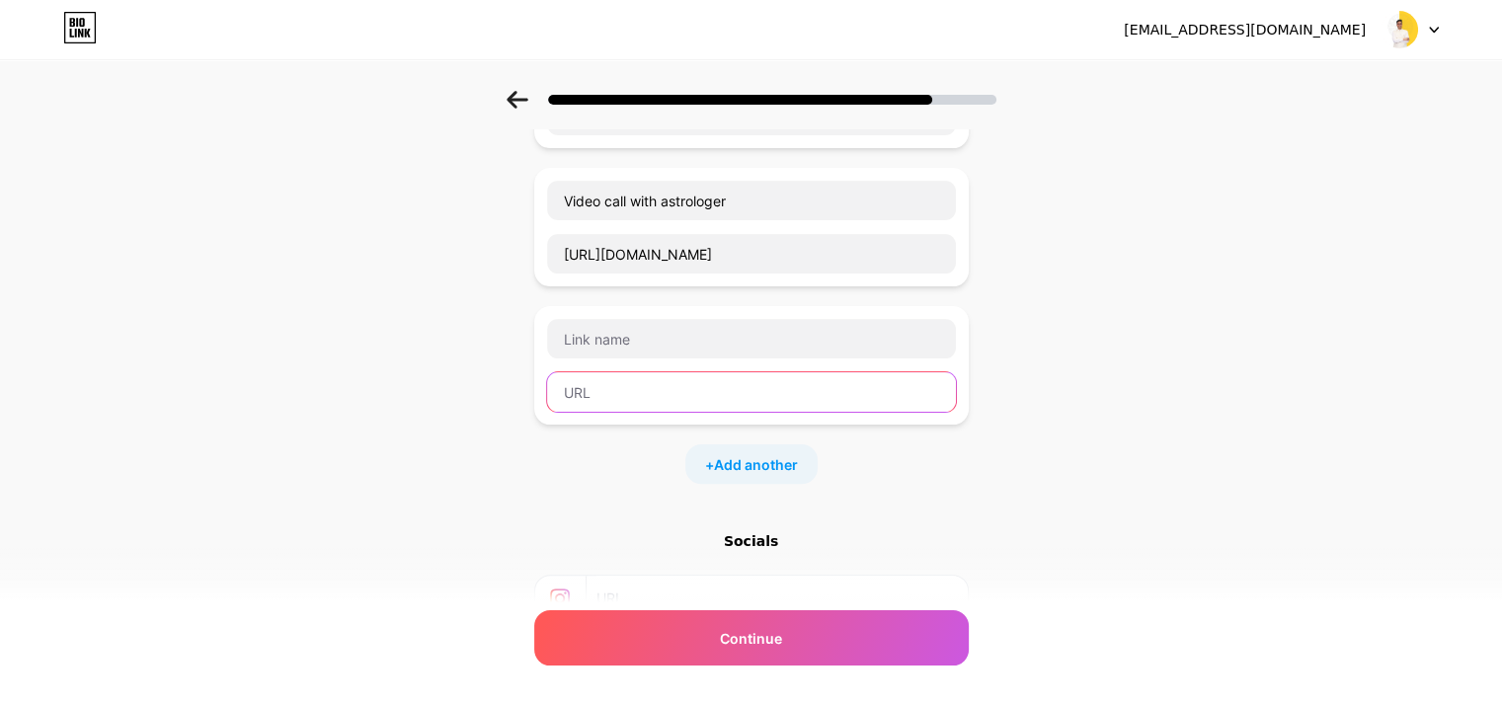
click at [672, 397] on input "text" at bounding box center [751, 392] width 409 height 40
paste input "https://apastro.com/audio/"
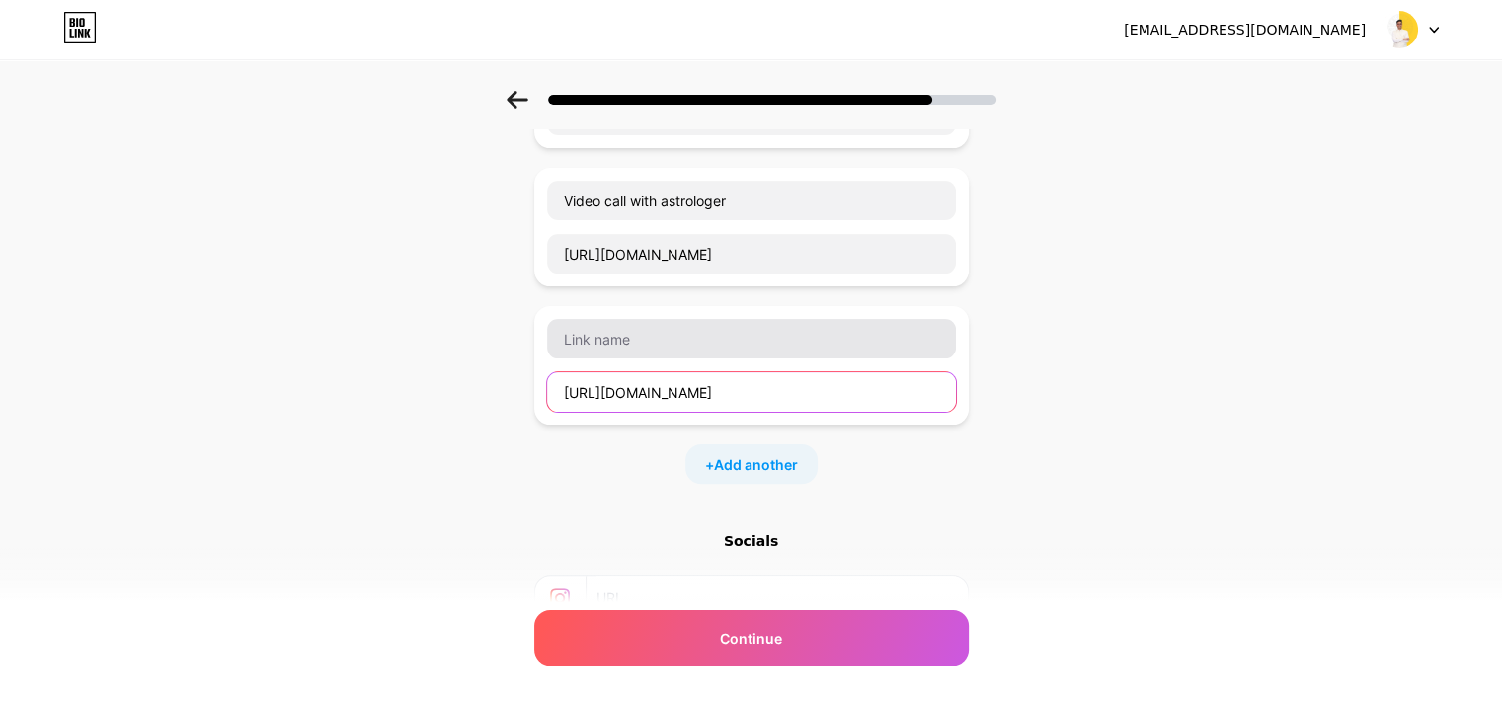
type input "https://apastro.com/audio/"
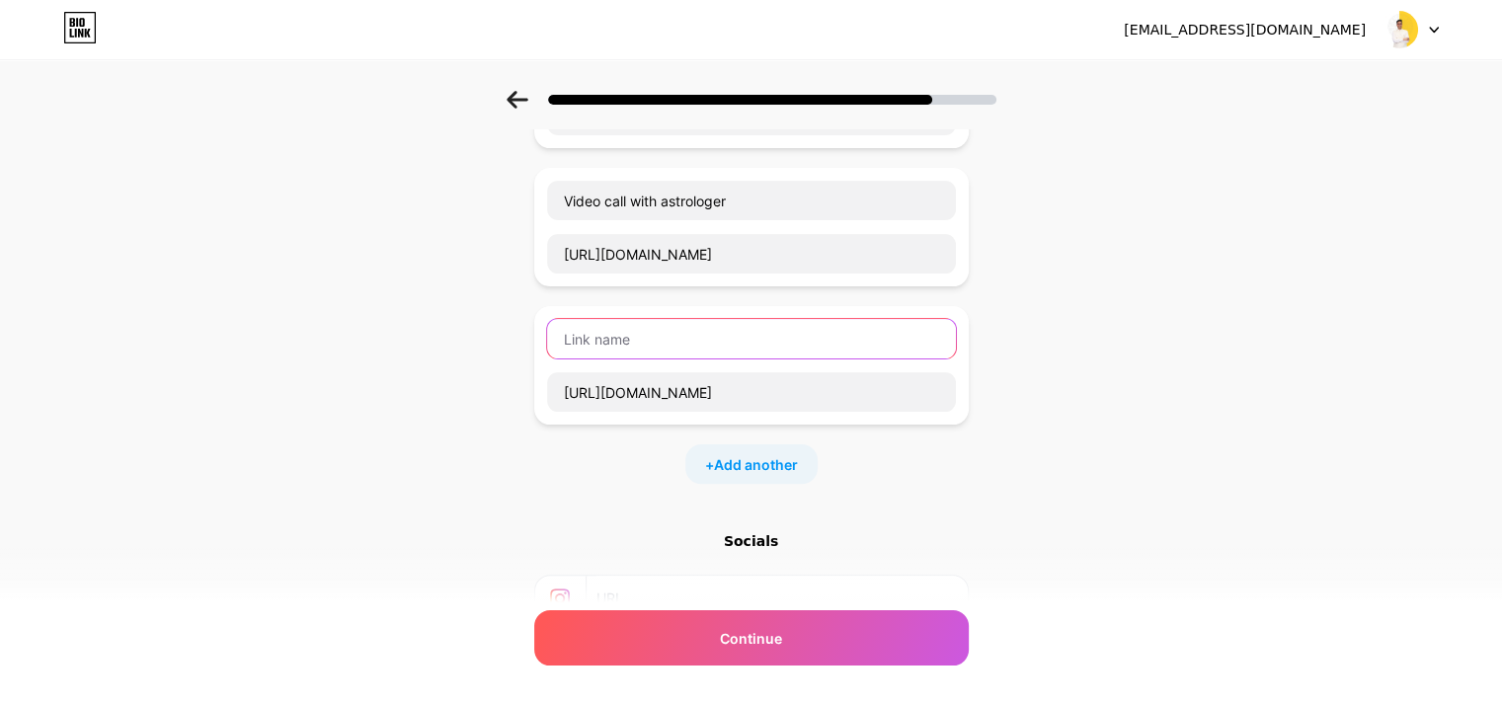
click at [687, 319] on input "text" at bounding box center [751, 339] width 409 height 40
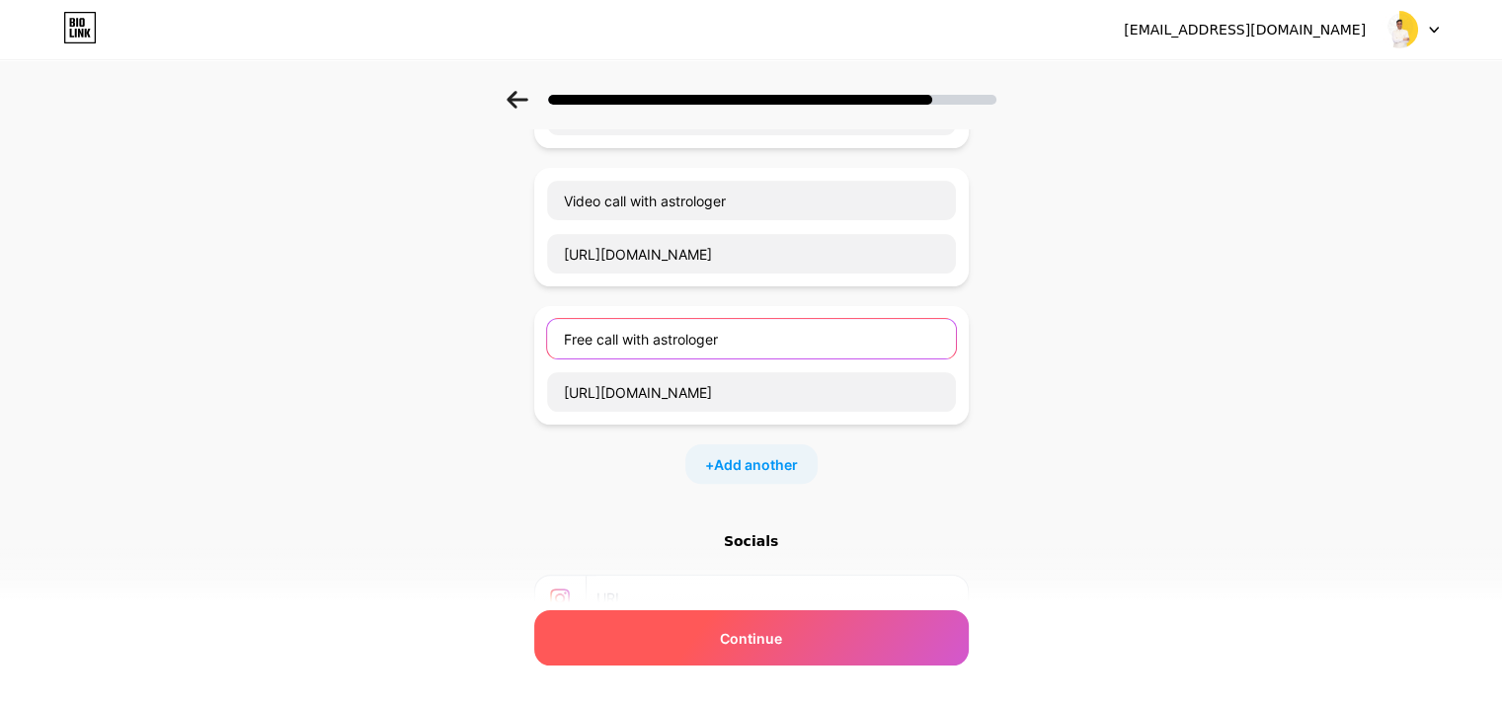
type input "Free call with astrologer"
click at [754, 650] on div "Continue" at bounding box center [751, 637] width 435 height 55
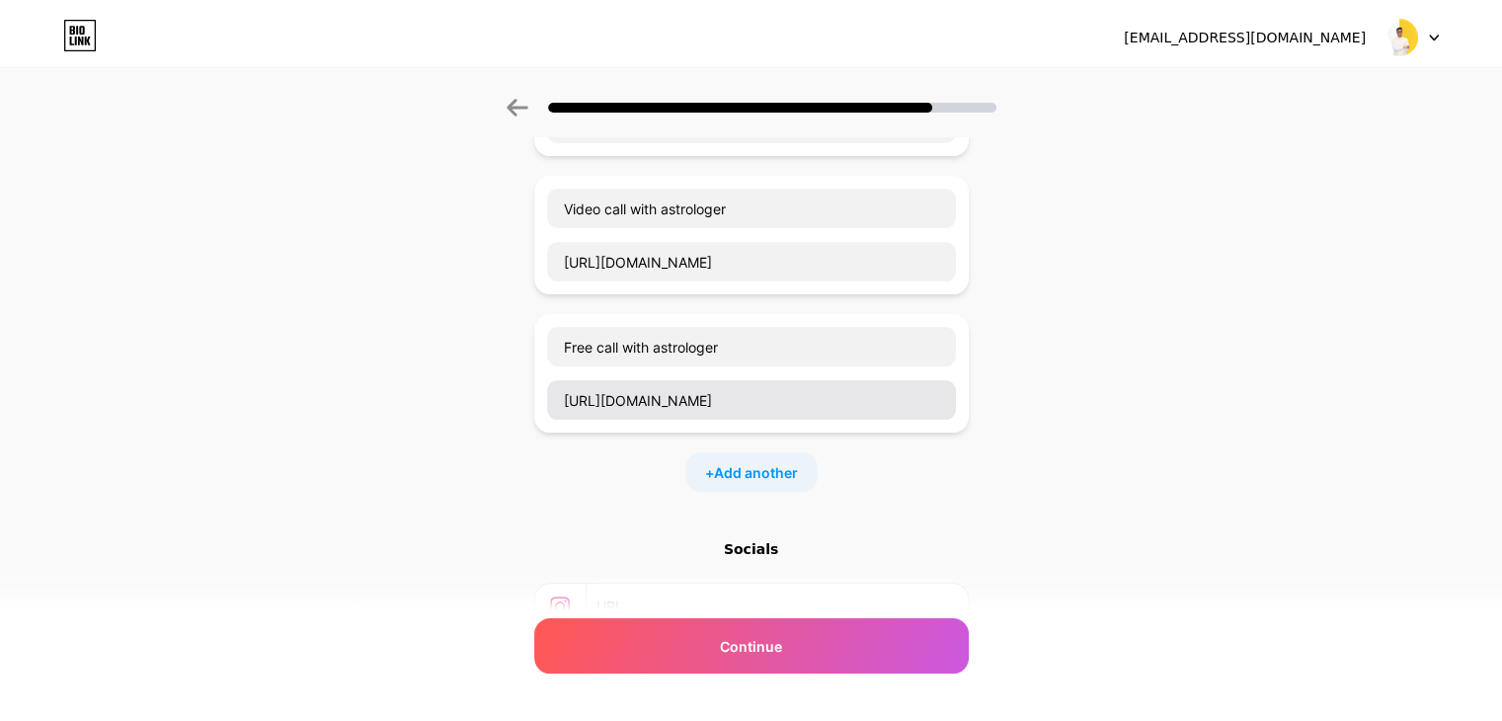
scroll to position [0, 0]
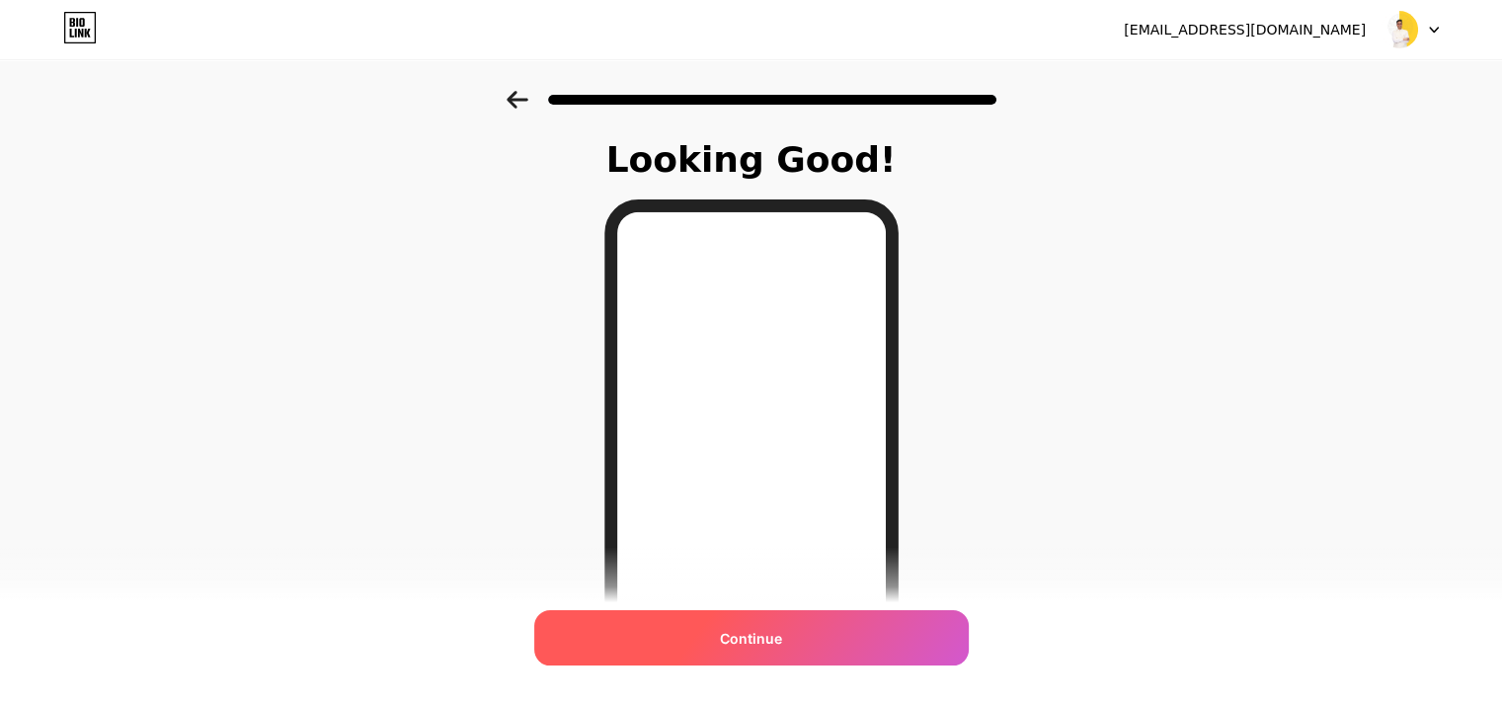
drag, startPoint x: 776, startPoint y: 654, endPoint x: 807, endPoint y: 627, distance: 40.6
click at [776, 654] on div "Continue" at bounding box center [751, 637] width 435 height 55
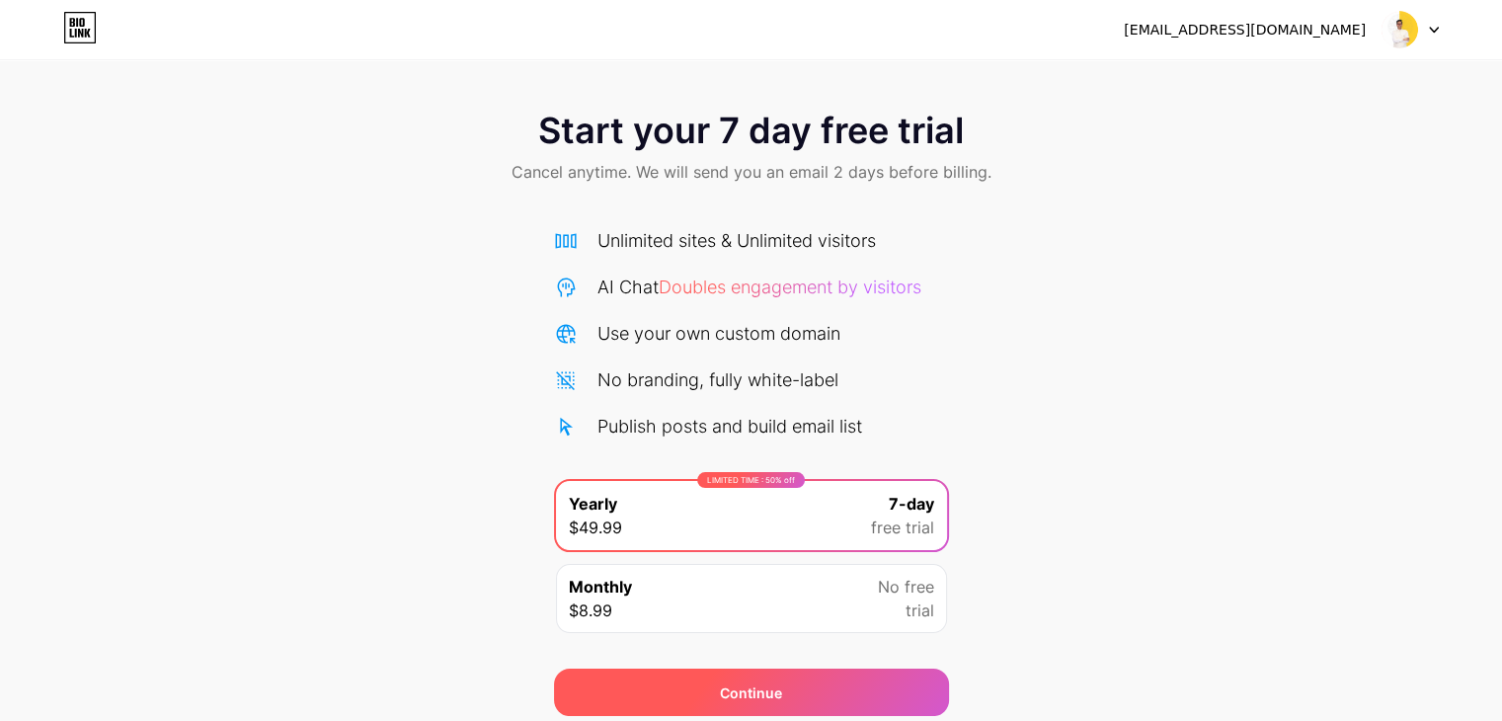
drag, startPoint x: 699, startPoint y: 685, endPoint x: 846, endPoint y: 586, distance: 176.4
click at [699, 685] on div "Continue" at bounding box center [751, 692] width 395 height 47
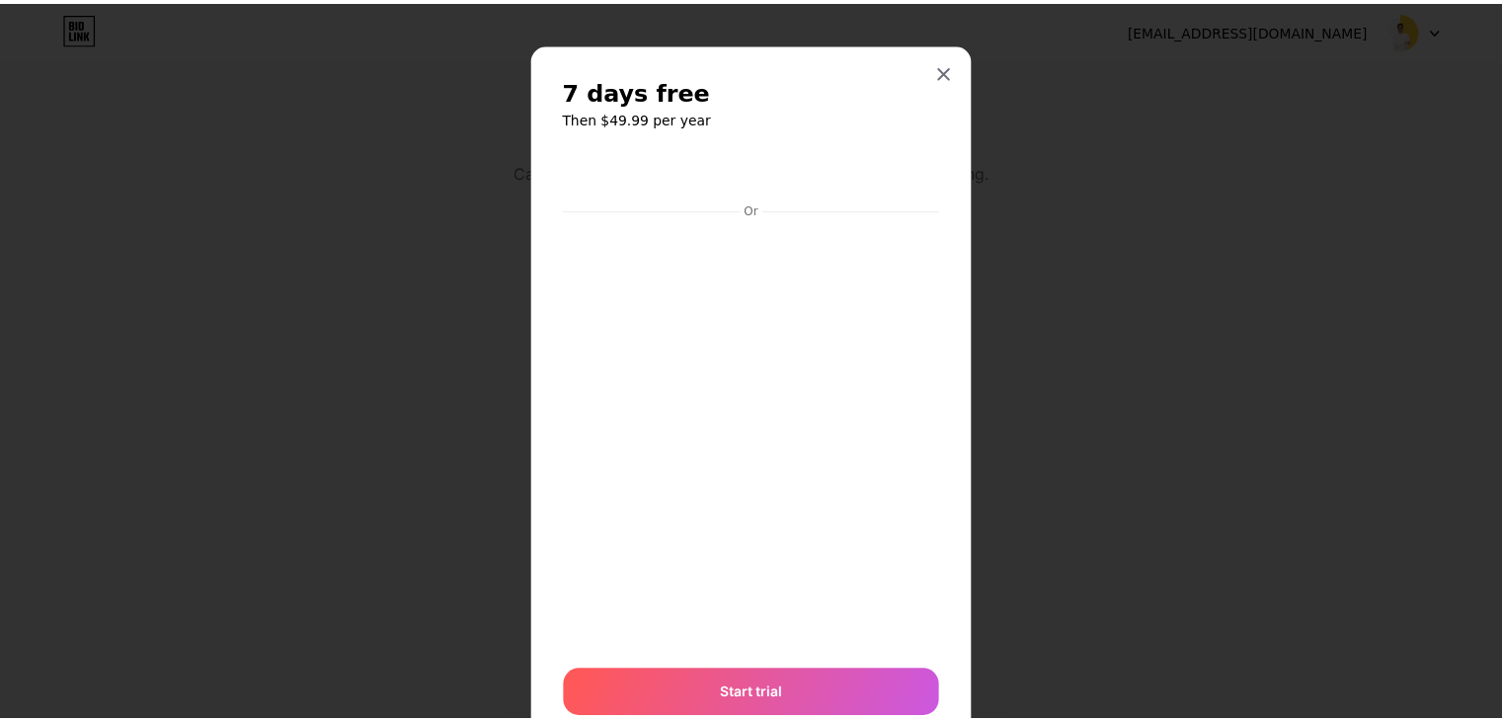
scroll to position [73, 0]
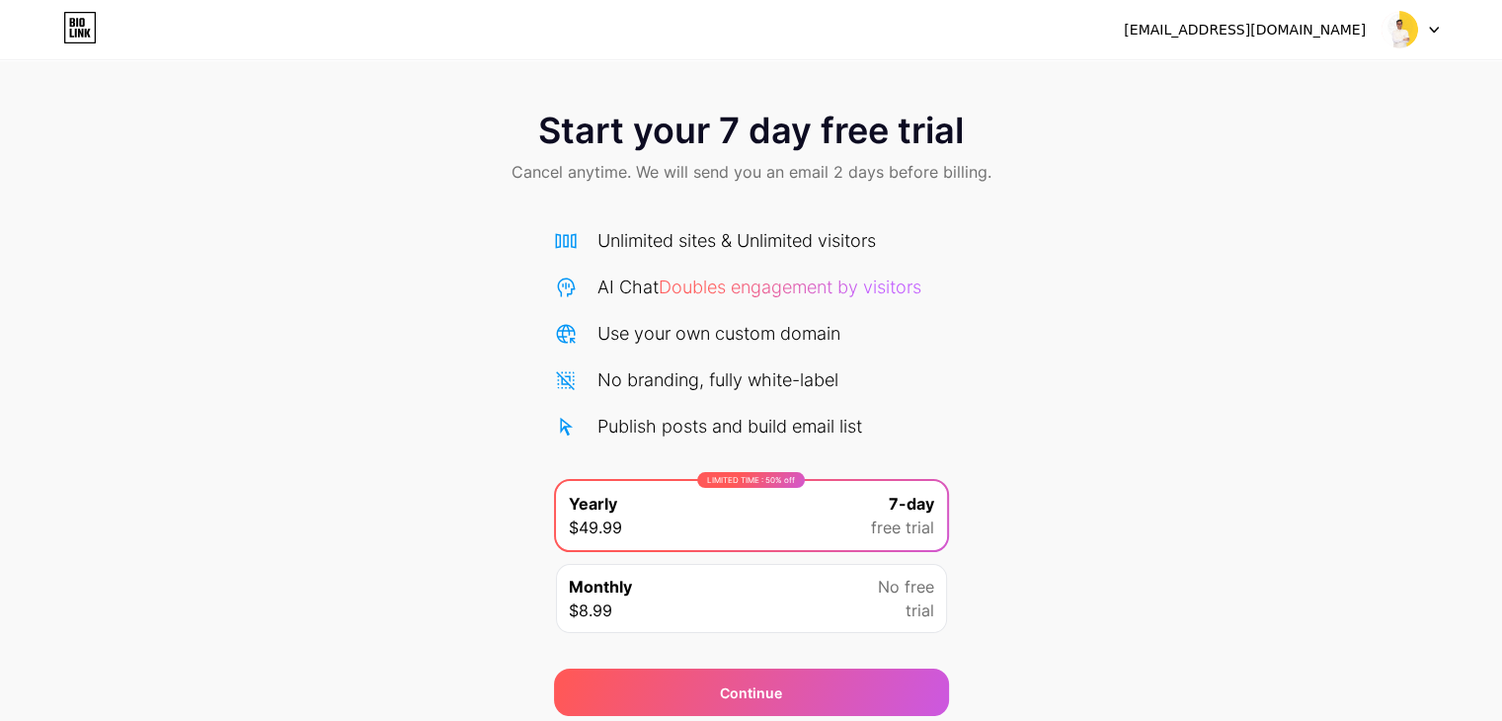
click at [1428, 21] on div at bounding box center [1410, 30] width 57 height 36
click at [84, 30] on icon at bounding box center [80, 28] width 34 height 32
